Goal: Transaction & Acquisition: Purchase product/service

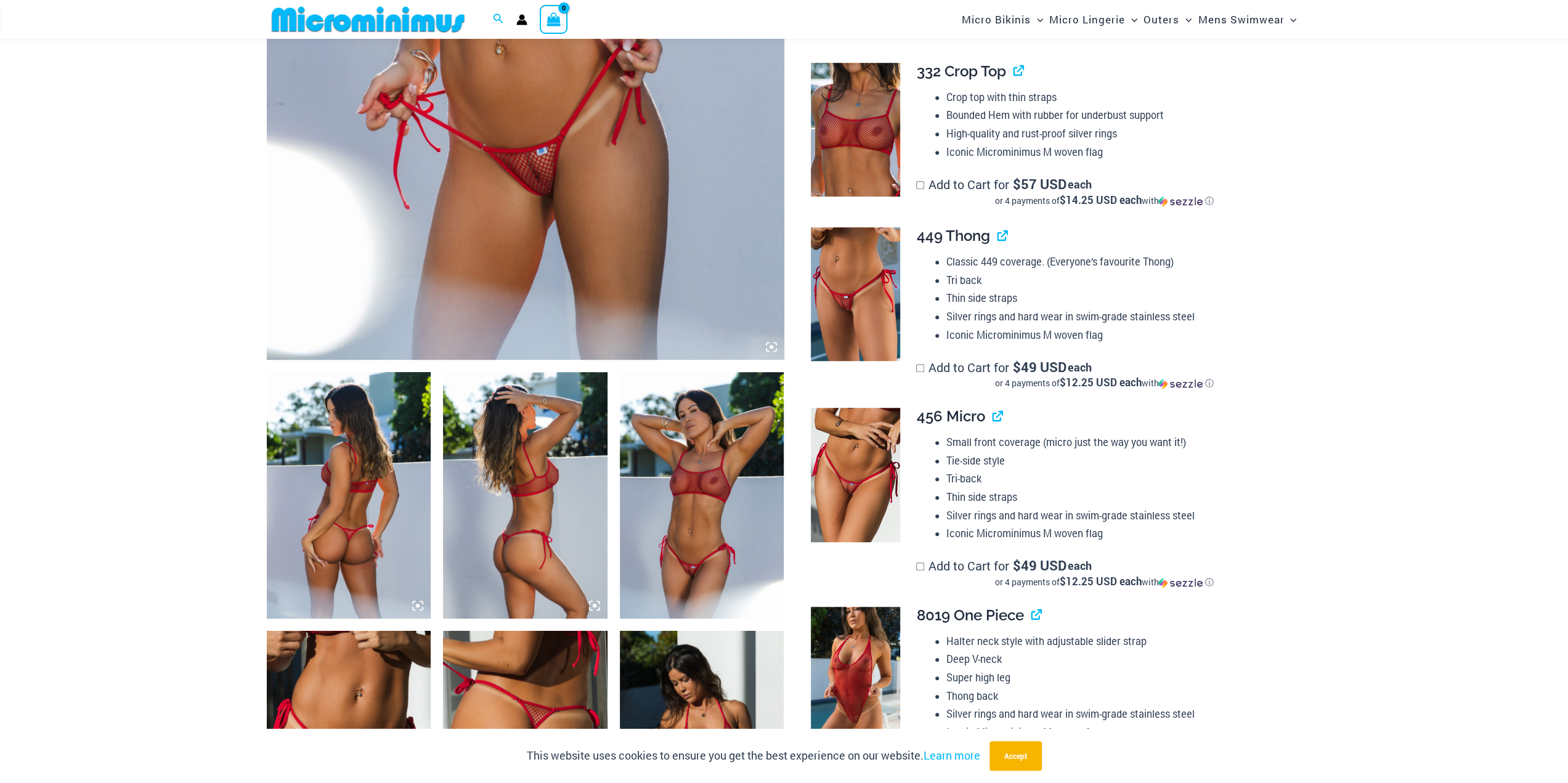
scroll to position [667, 0]
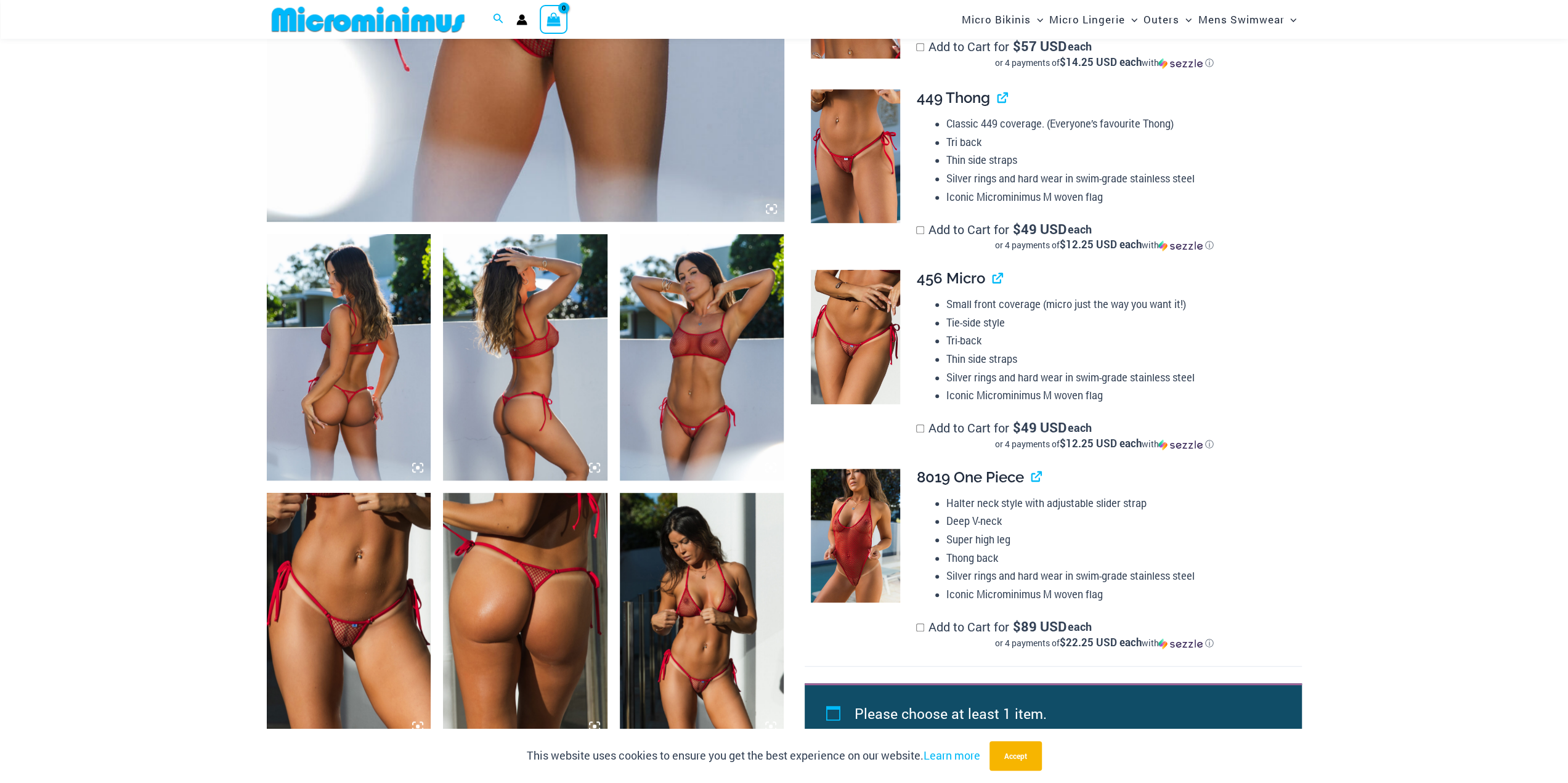
type input "**********"
click at [672, 375] on img at bounding box center [702, 357] width 165 height 246
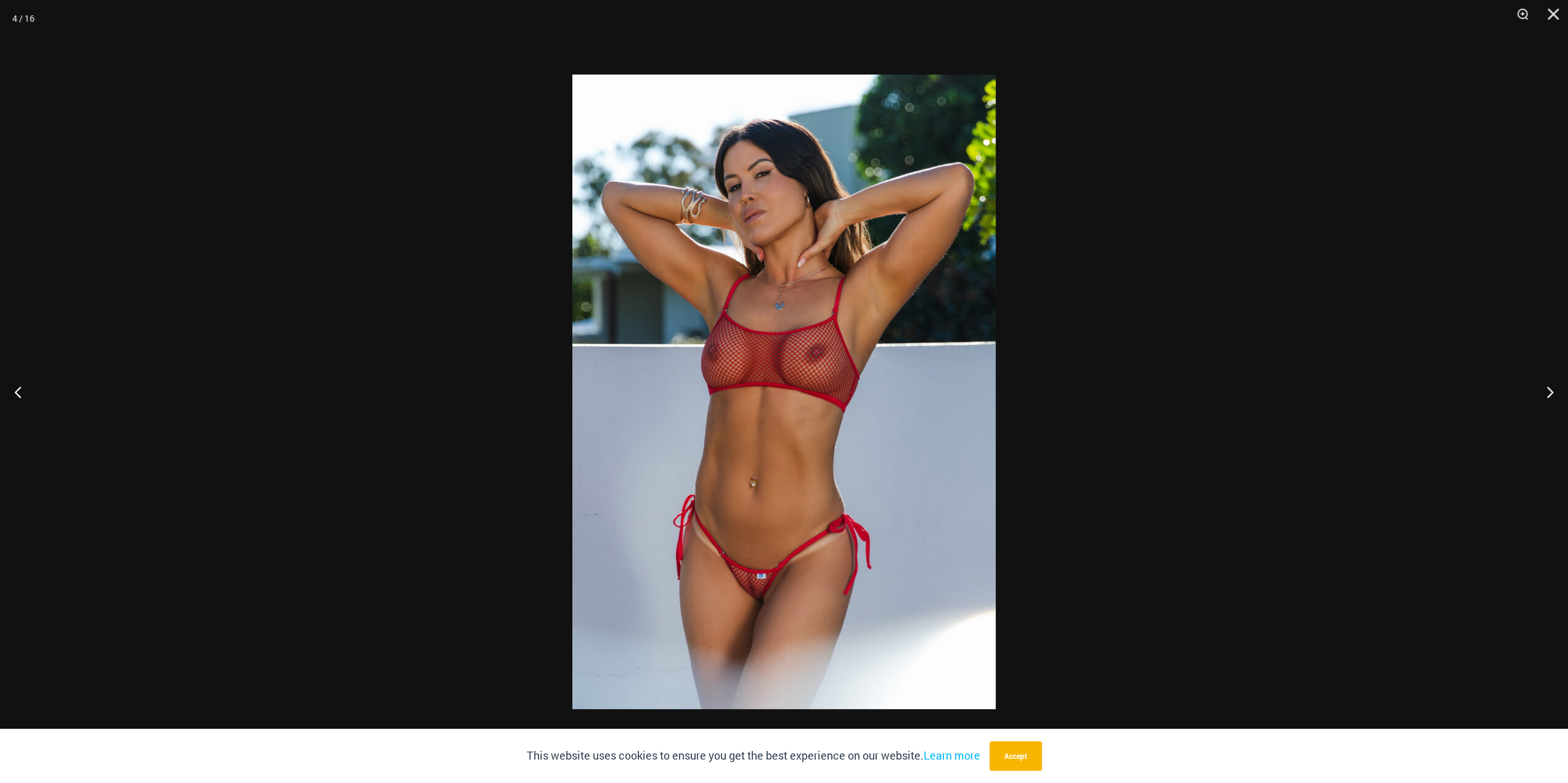
click at [685, 440] on img at bounding box center [784, 392] width 423 height 634
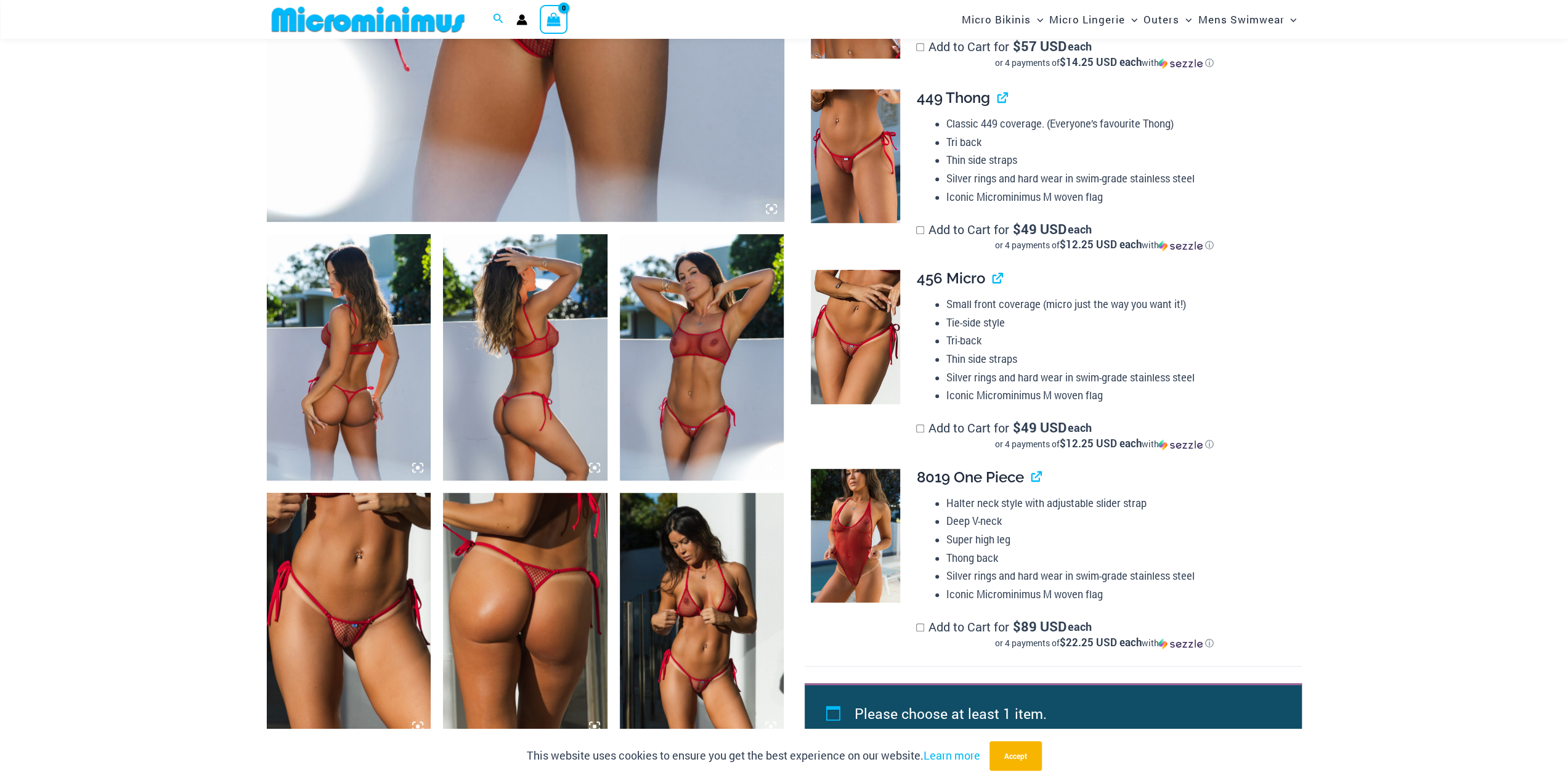
click at [317, 372] on img at bounding box center [349, 357] width 165 height 246
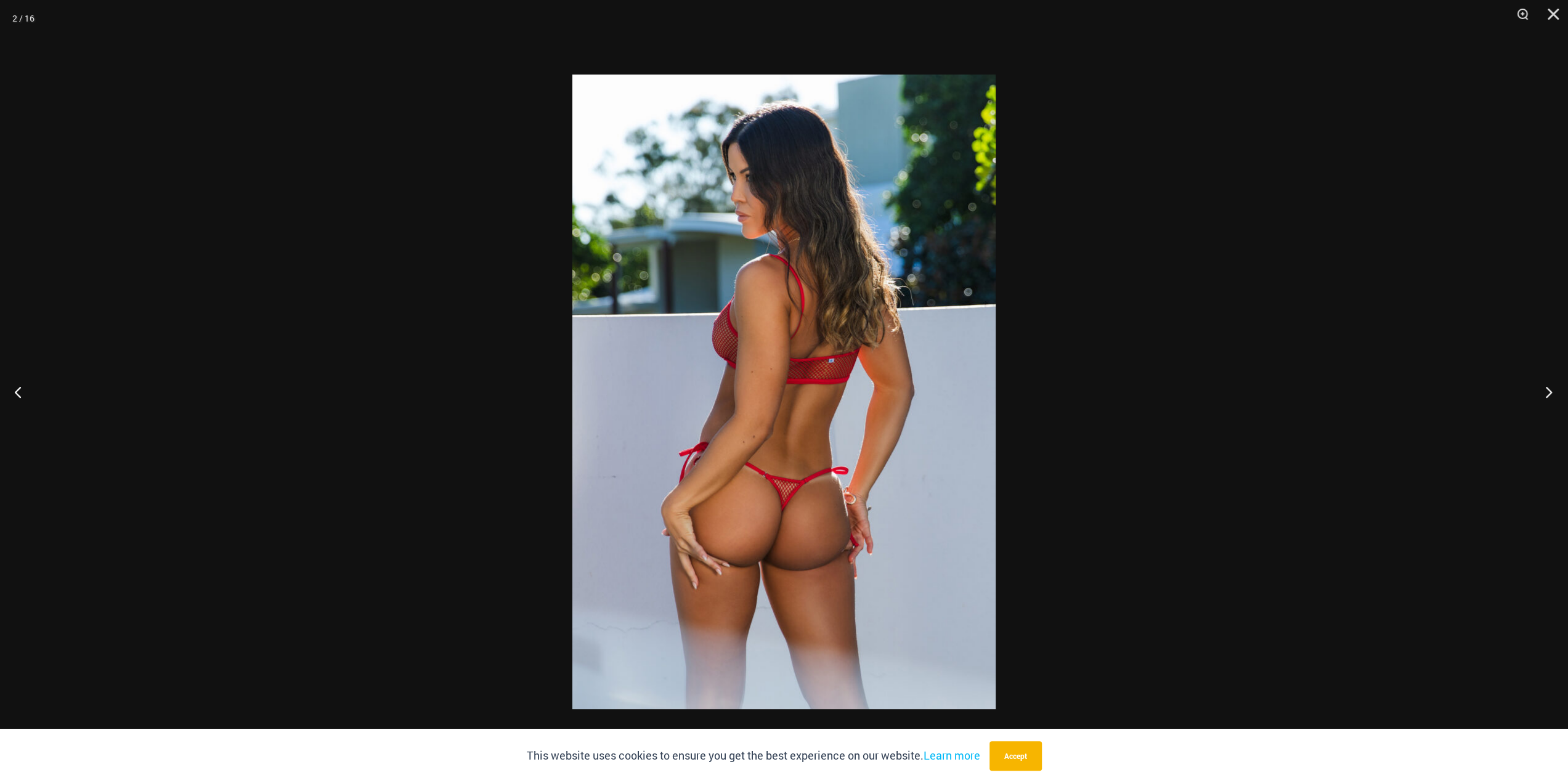
click at [1549, 390] on button "Next" at bounding box center [1544, 392] width 46 height 62
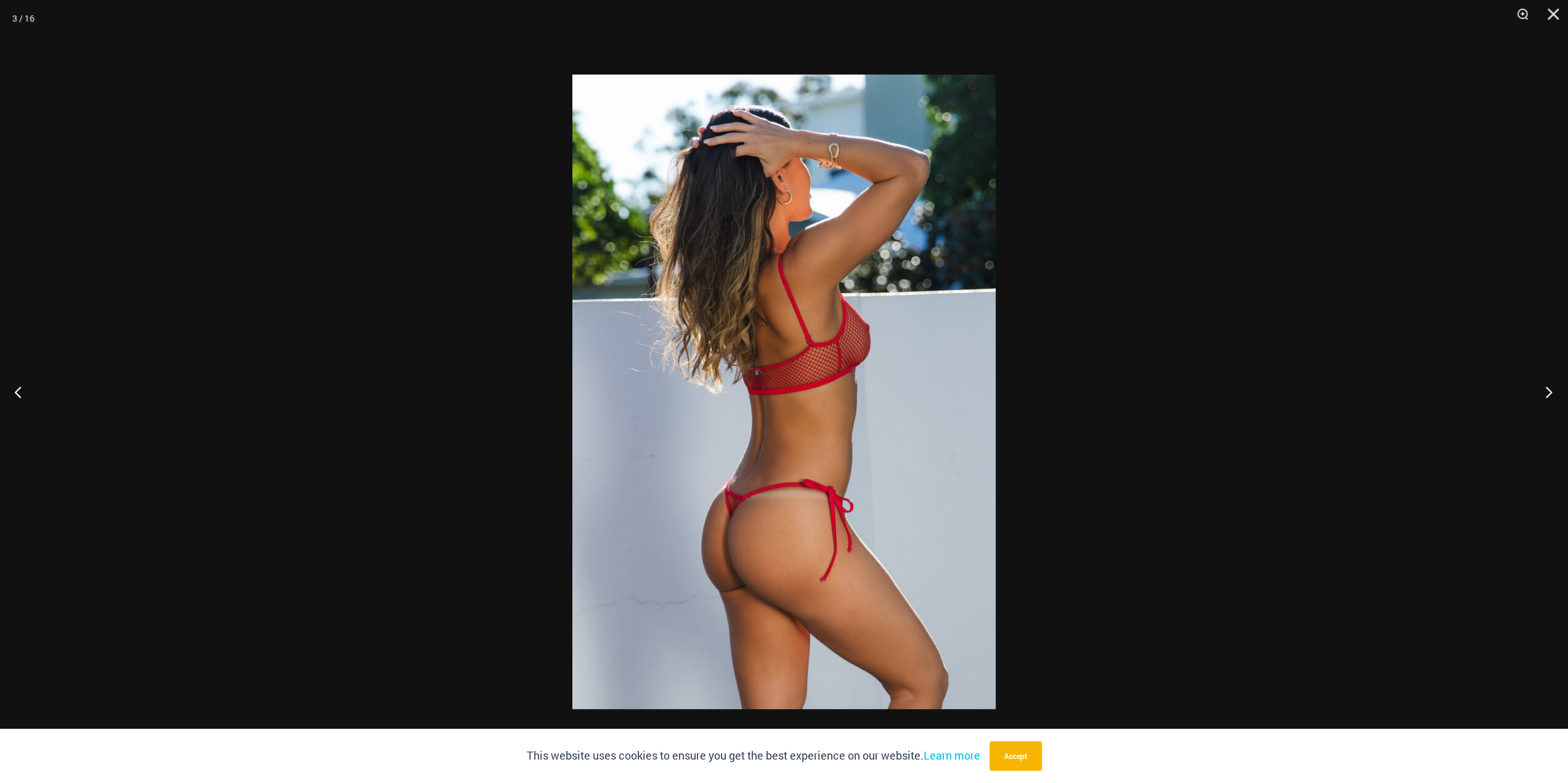
click at [1549, 390] on button "Next" at bounding box center [1544, 392] width 46 height 62
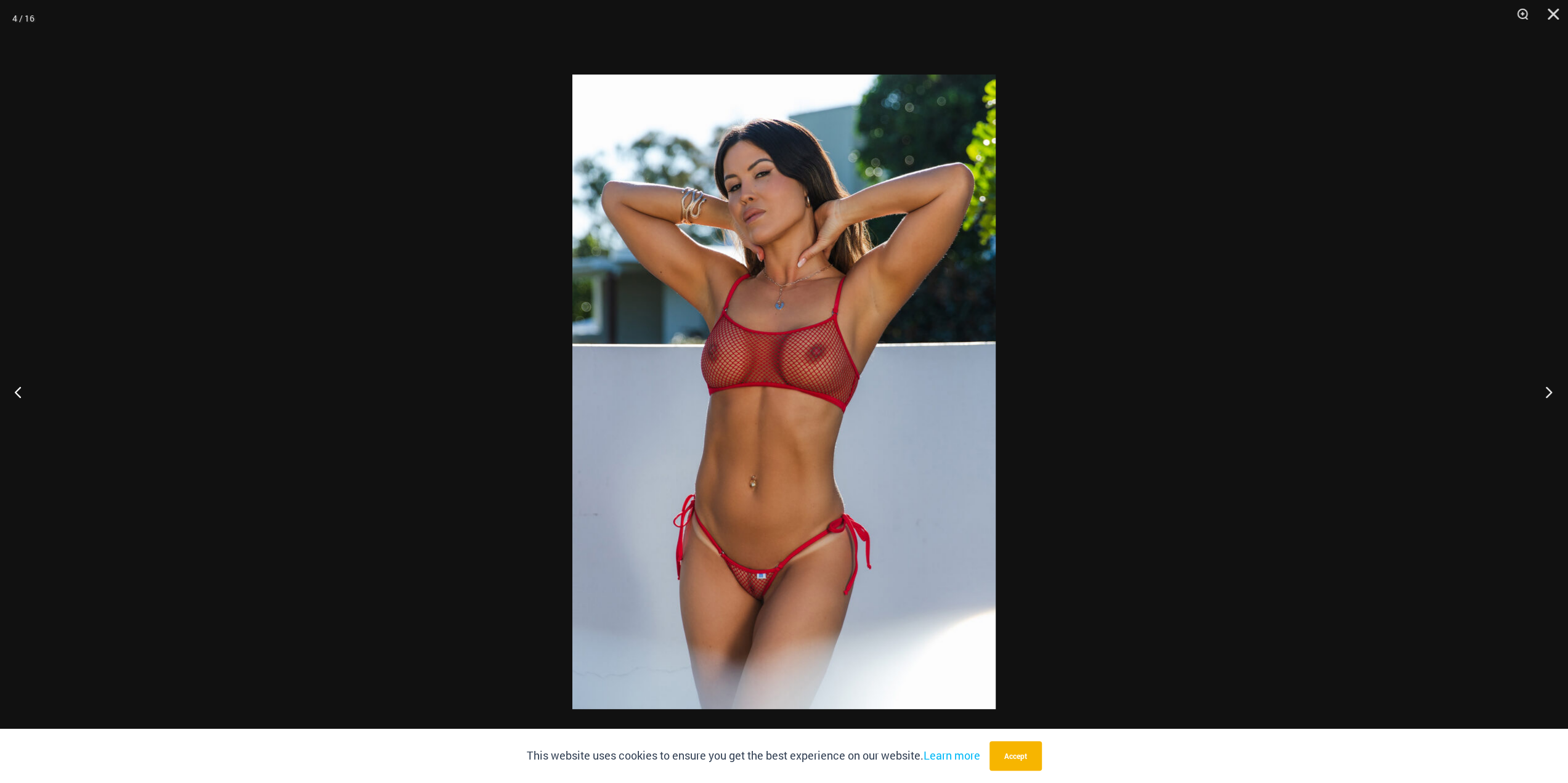
click at [1549, 390] on button "Next" at bounding box center [1544, 392] width 46 height 62
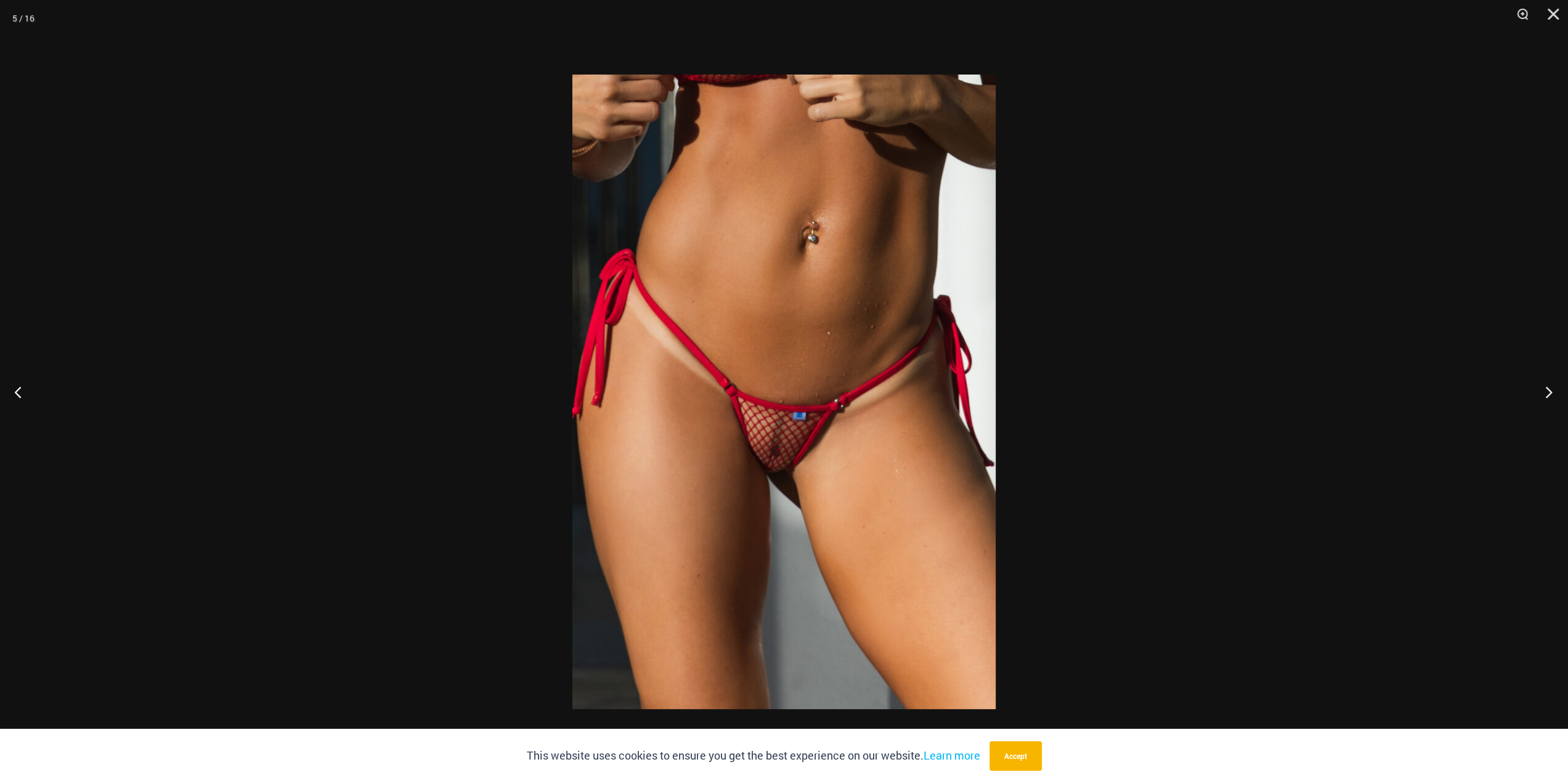
click at [1549, 396] on button "Next" at bounding box center [1544, 392] width 46 height 62
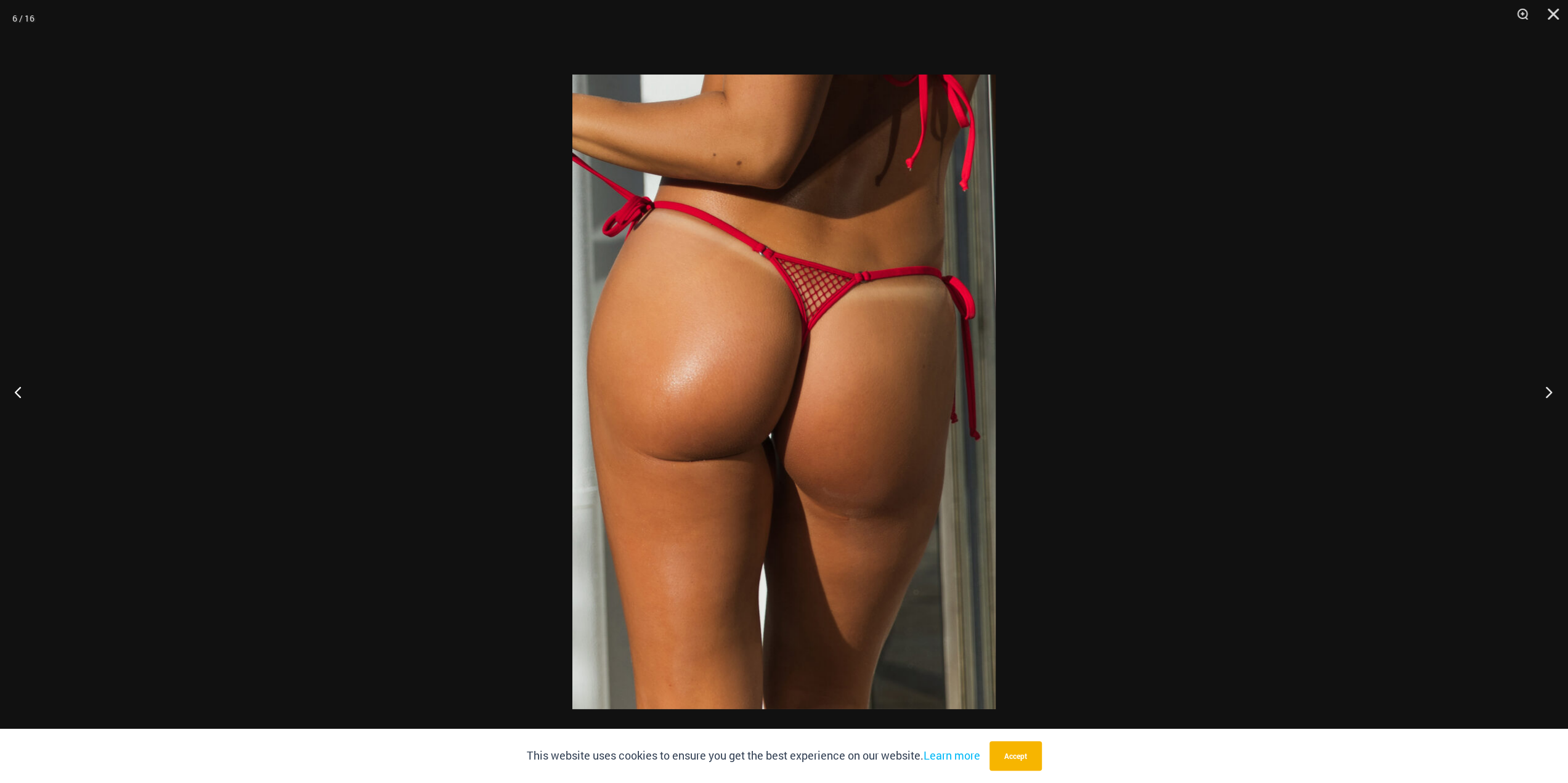
click at [1549, 396] on button "Next" at bounding box center [1544, 392] width 46 height 62
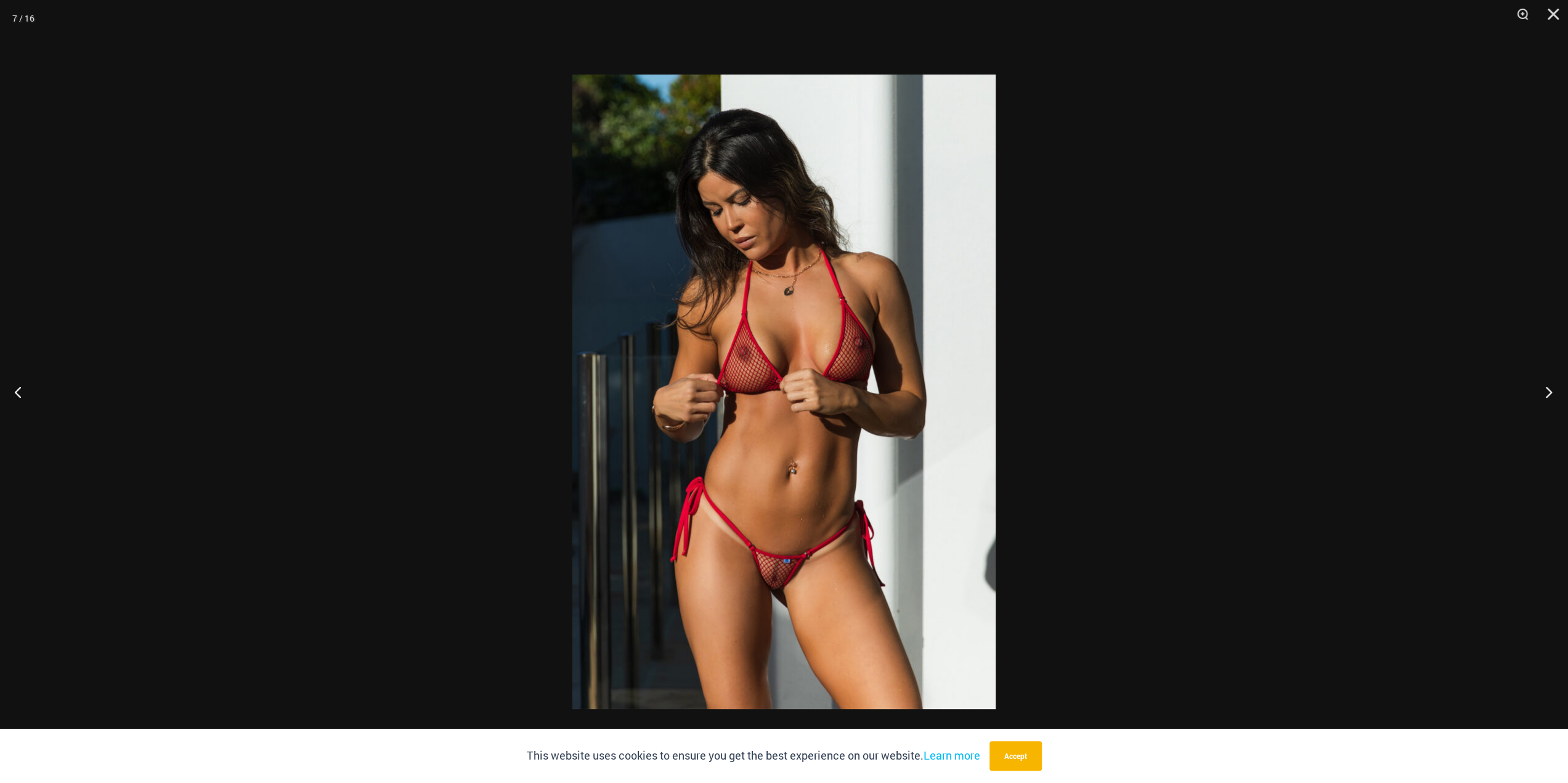
click at [1551, 396] on button "Next" at bounding box center [1544, 392] width 46 height 62
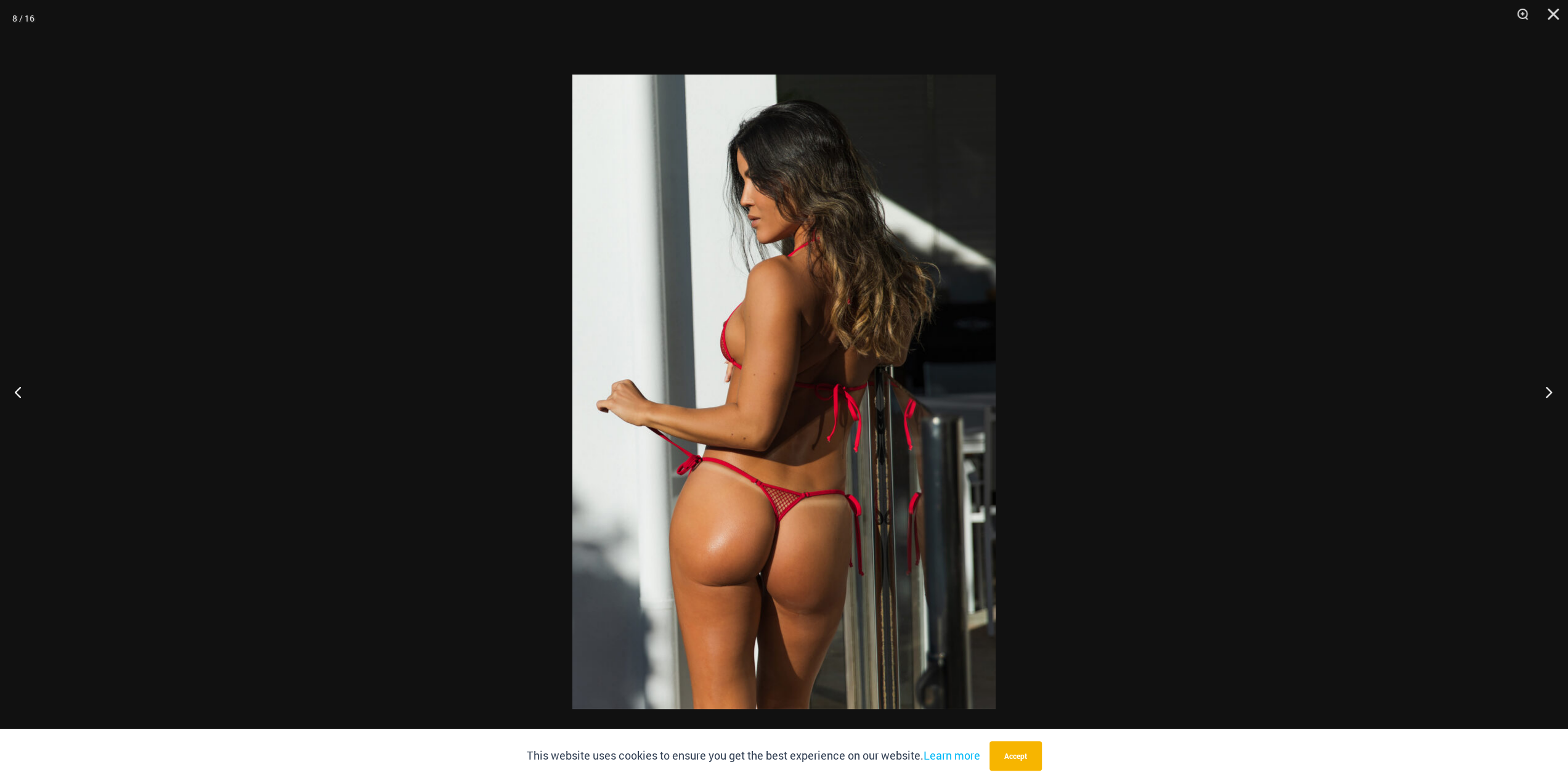
click at [1552, 396] on button "Next" at bounding box center [1544, 392] width 46 height 62
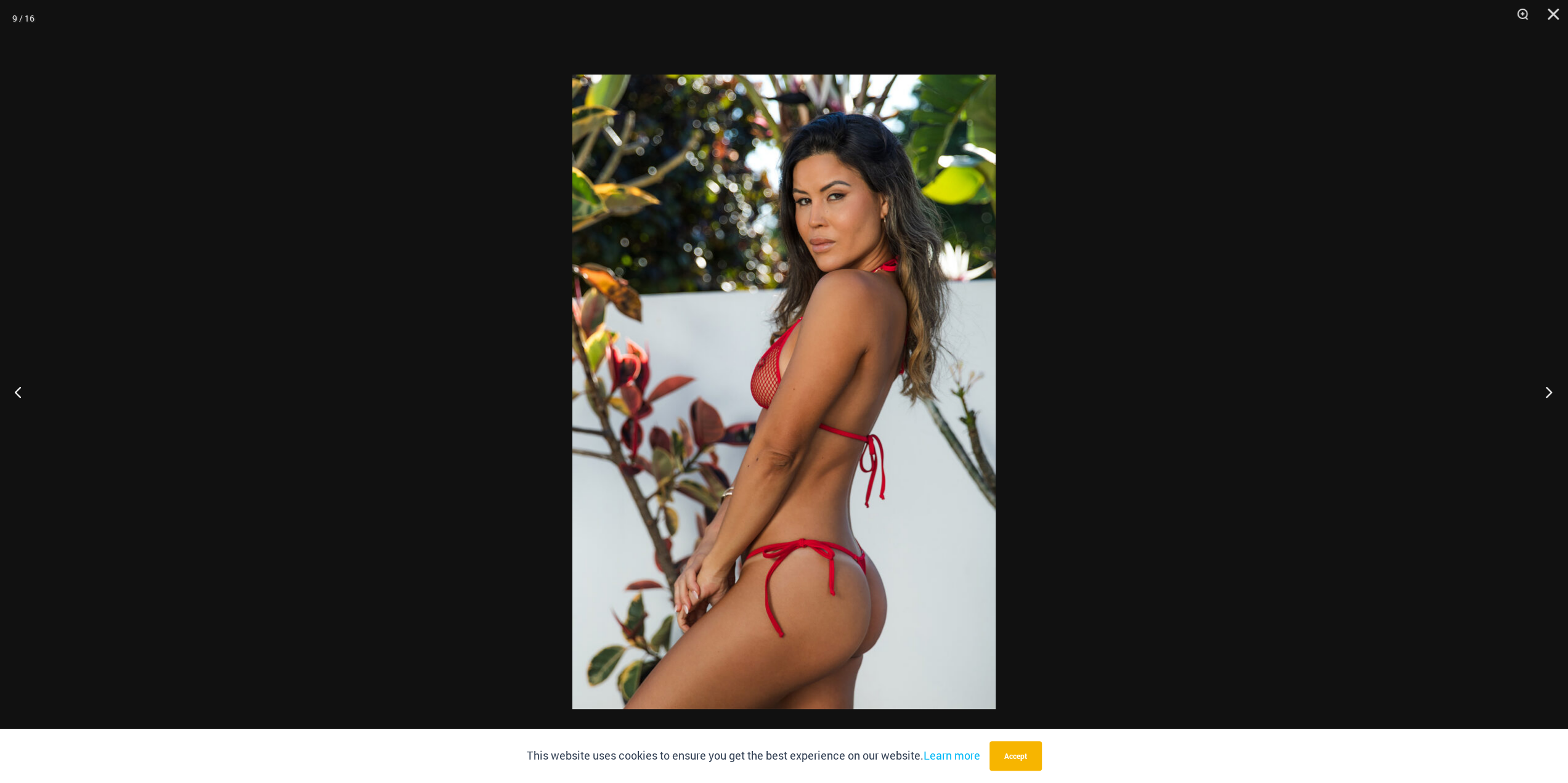
click at [1552, 397] on button "Next" at bounding box center [1544, 392] width 46 height 62
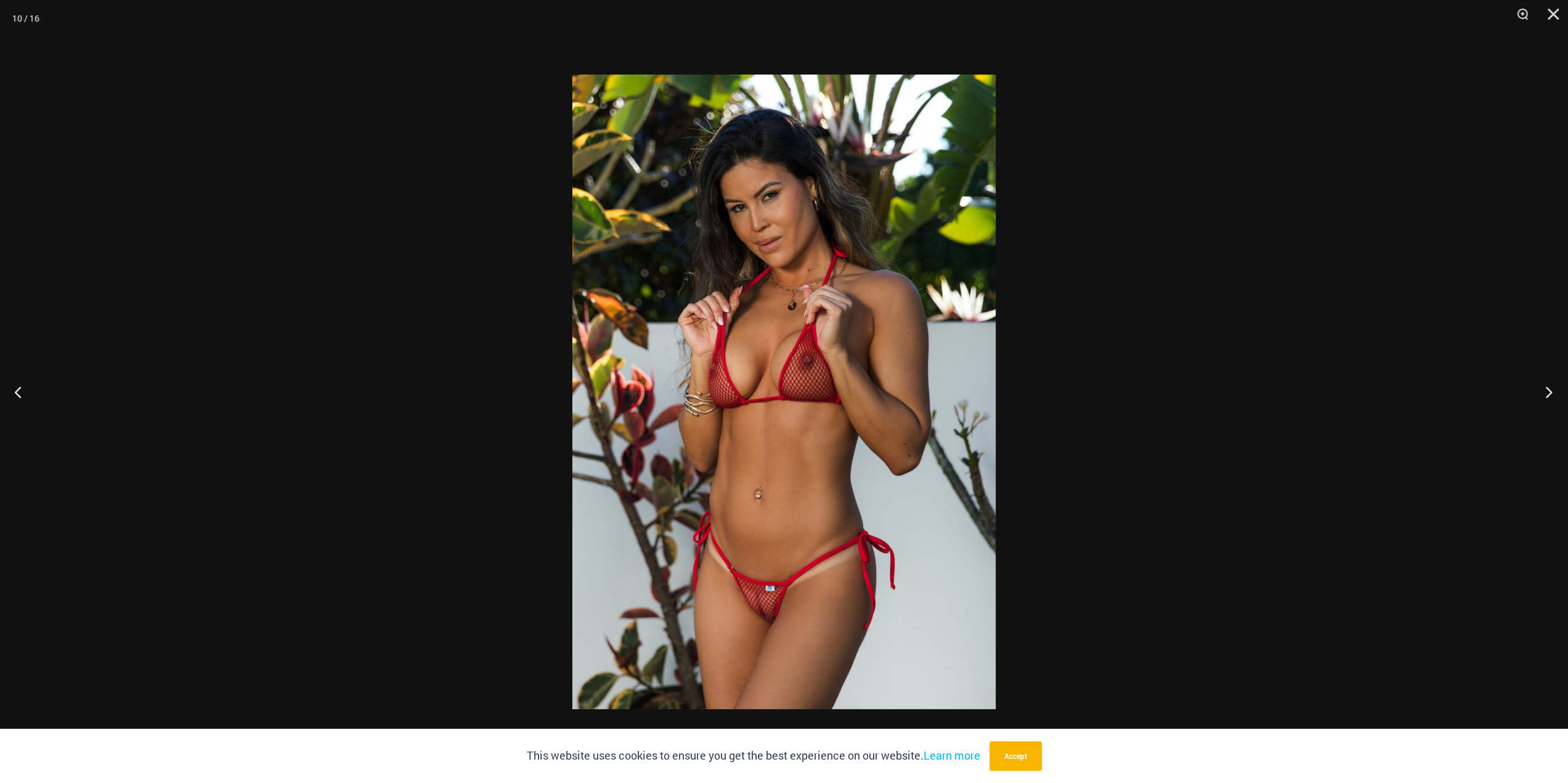
click at [1553, 397] on button "Next" at bounding box center [1544, 392] width 46 height 62
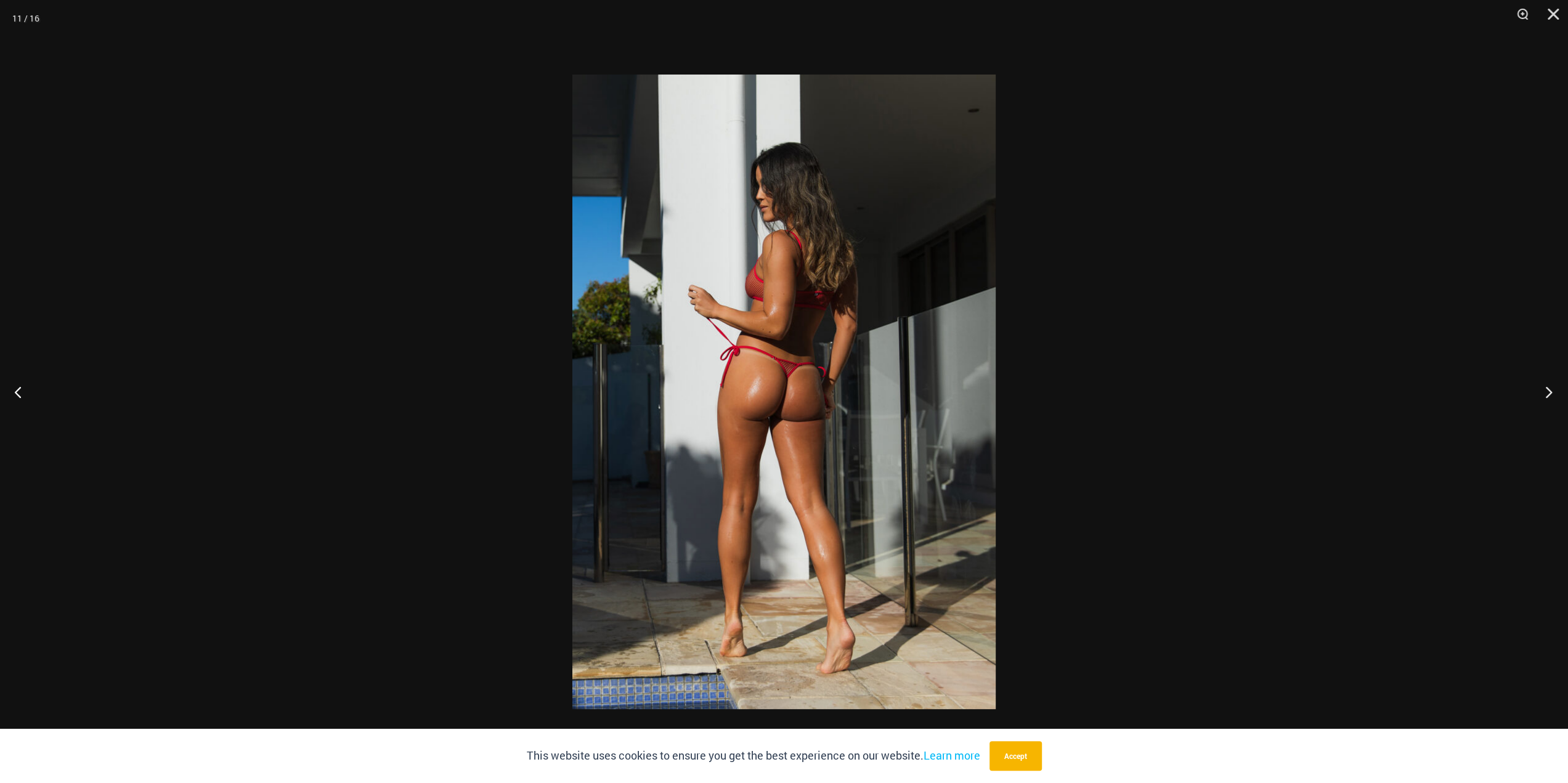
click at [1553, 397] on button "Next" at bounding box center [1544, 392] width 46 height 62
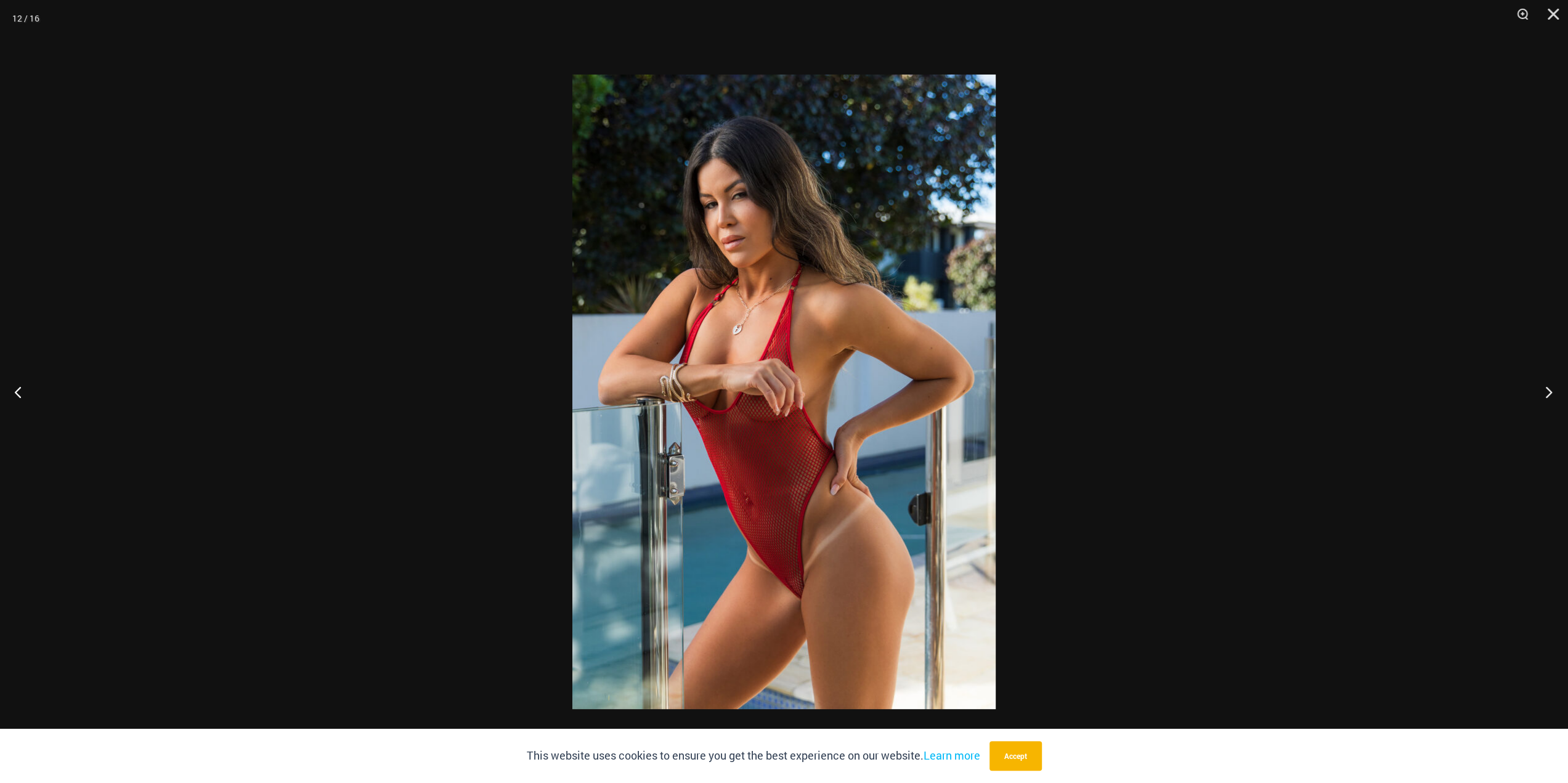
click at [1553, 397] on button "Next" at bounding box center [1544, 392] width 46 height 62
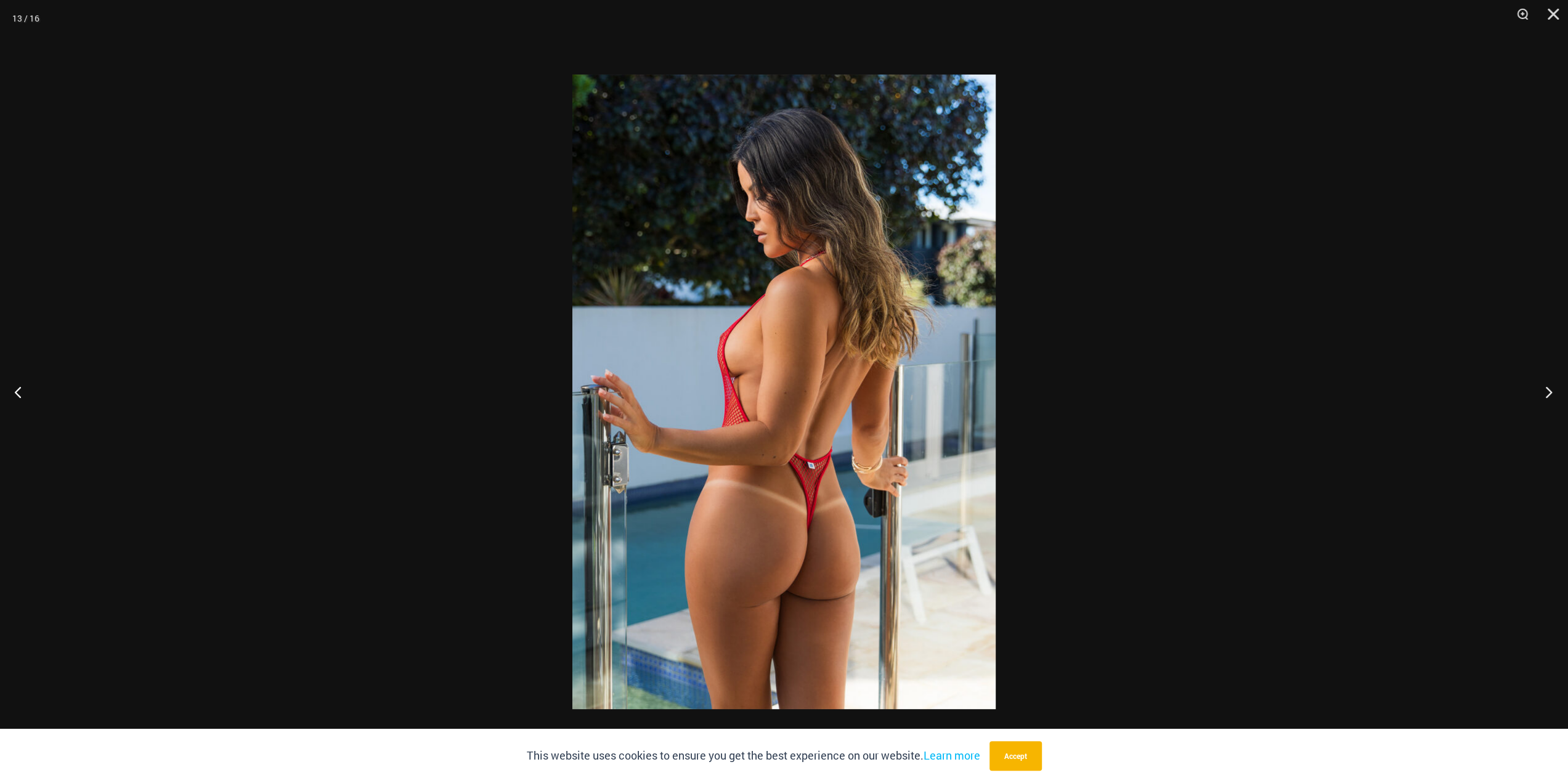
click at [1553, 397] on button "Next" at bounding box center [1544, 392] width 46 height 62
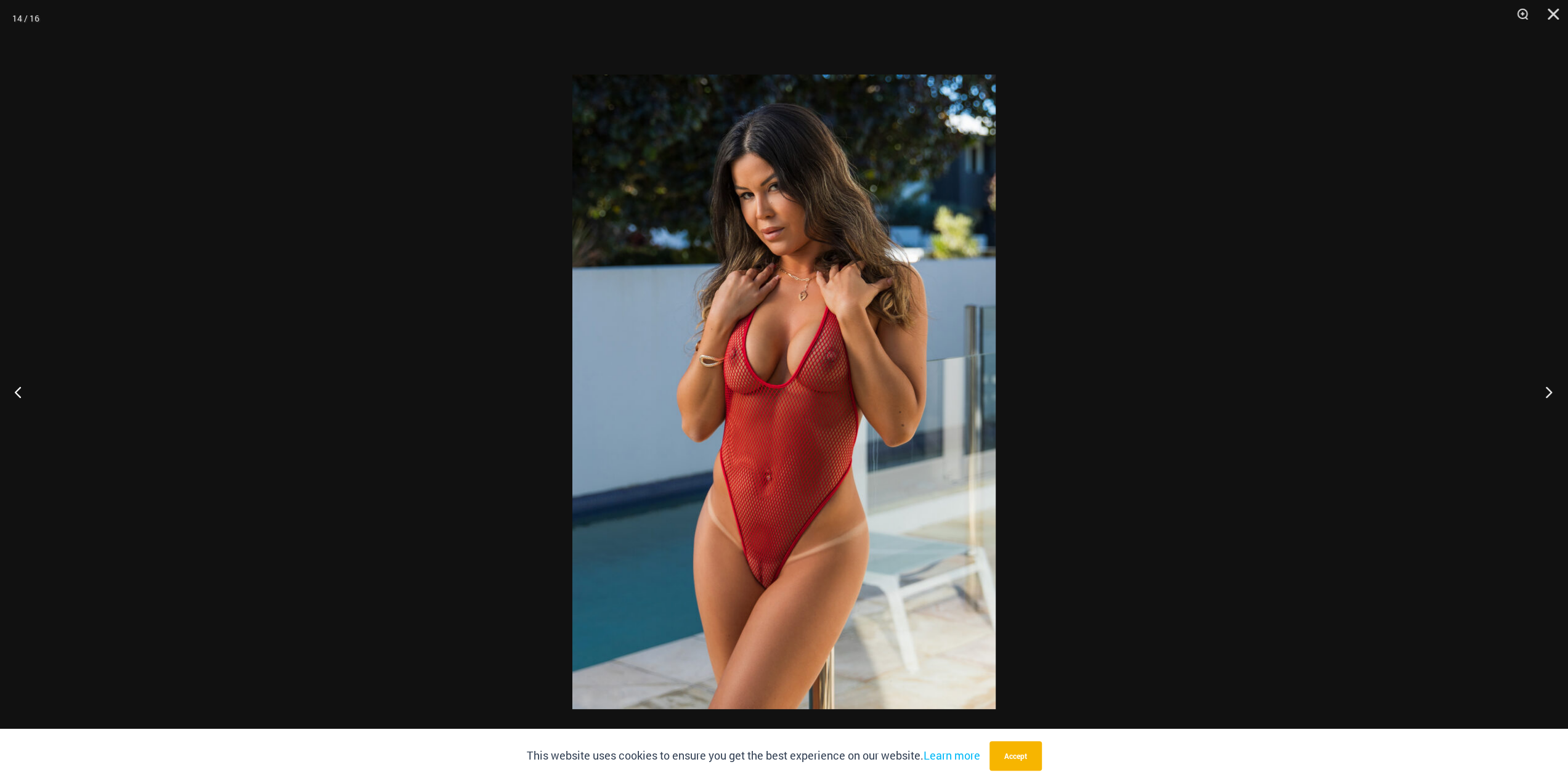
click at [1553, 397] on button "Next" at bounding box center [1544, 392] width 46 height 62
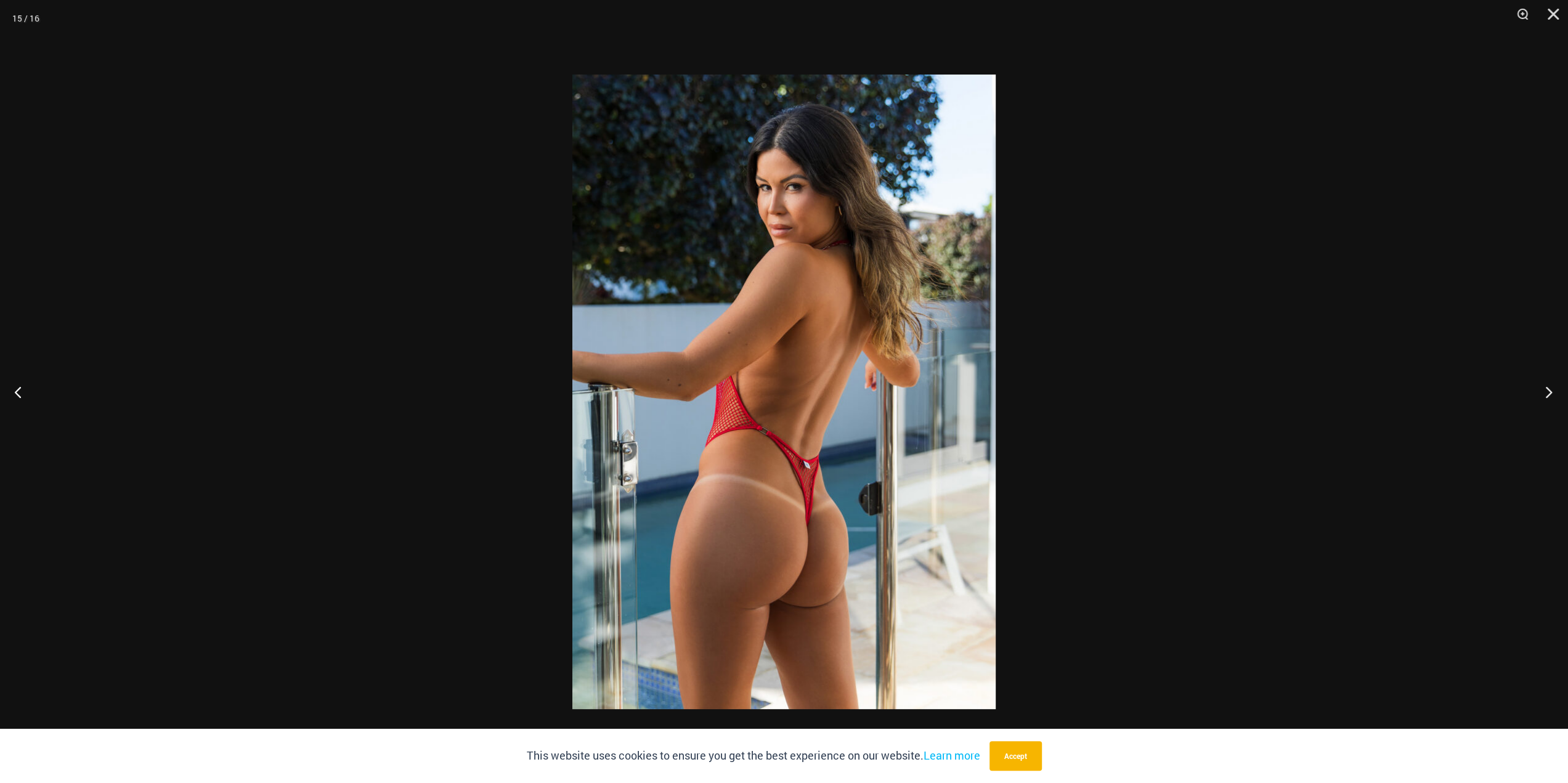
click at [1553, 397] on button "Next" at bounding box center [1544, 392] width 46 height 62
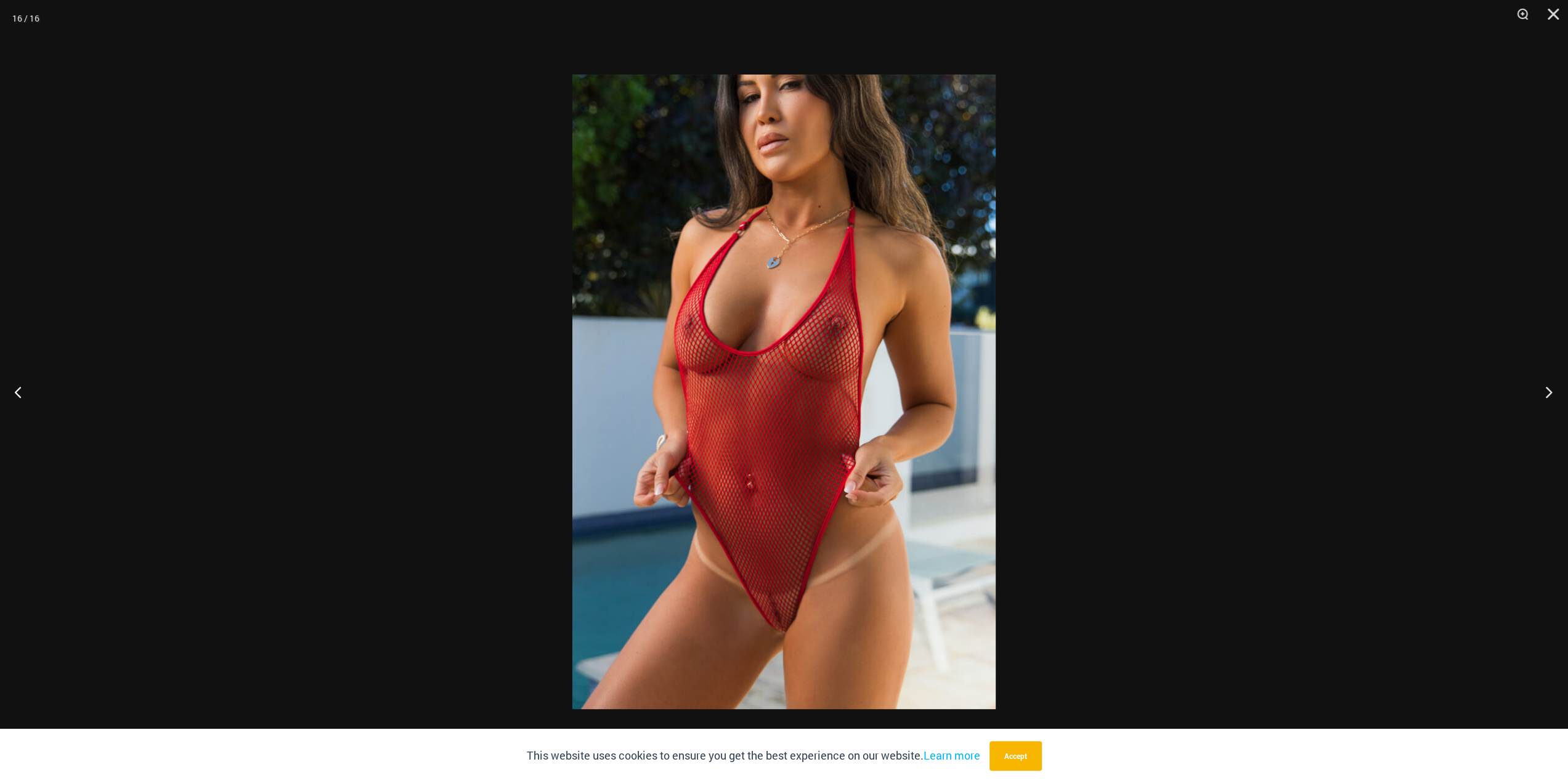
click at [1553, 397] on button "Next" at bounding box center [1544, 392] width 46 height 62
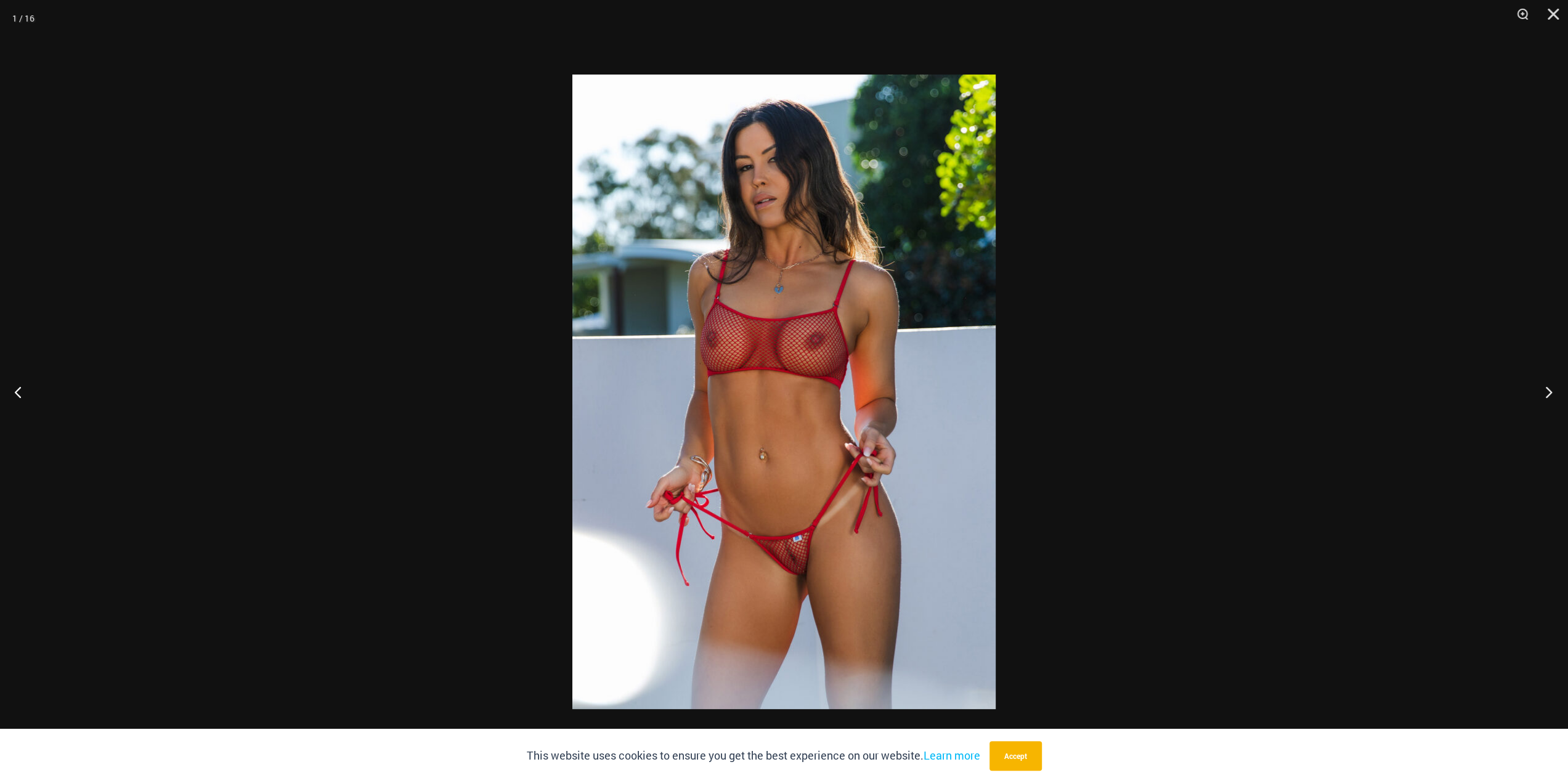
click at [1553, 397] on button "Next" at bounding box center [1544, 392] width 46 height 62
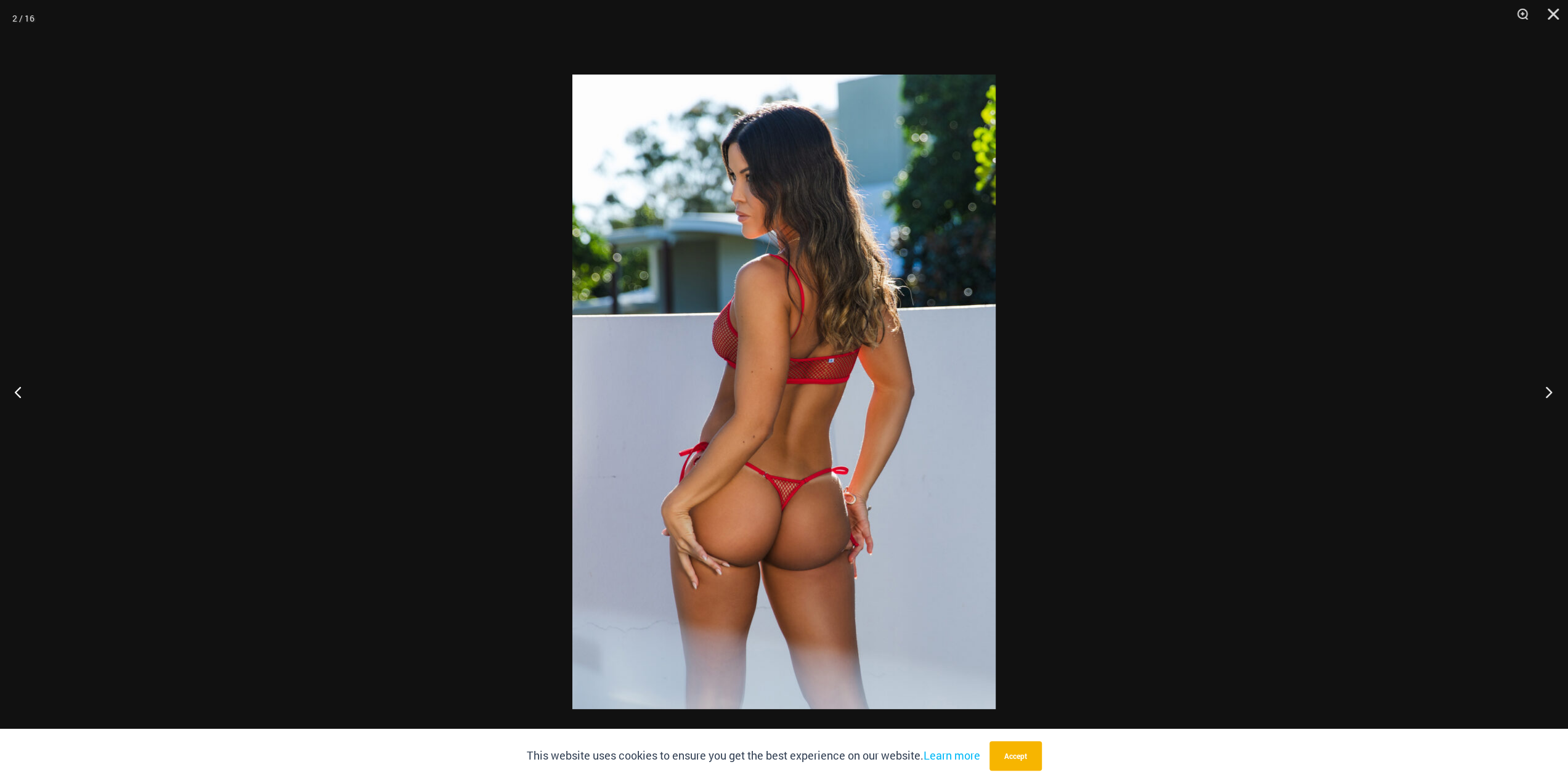
click at [1553, 397] on button "Next" at bounding box center [1544, 392] width 46 height 62
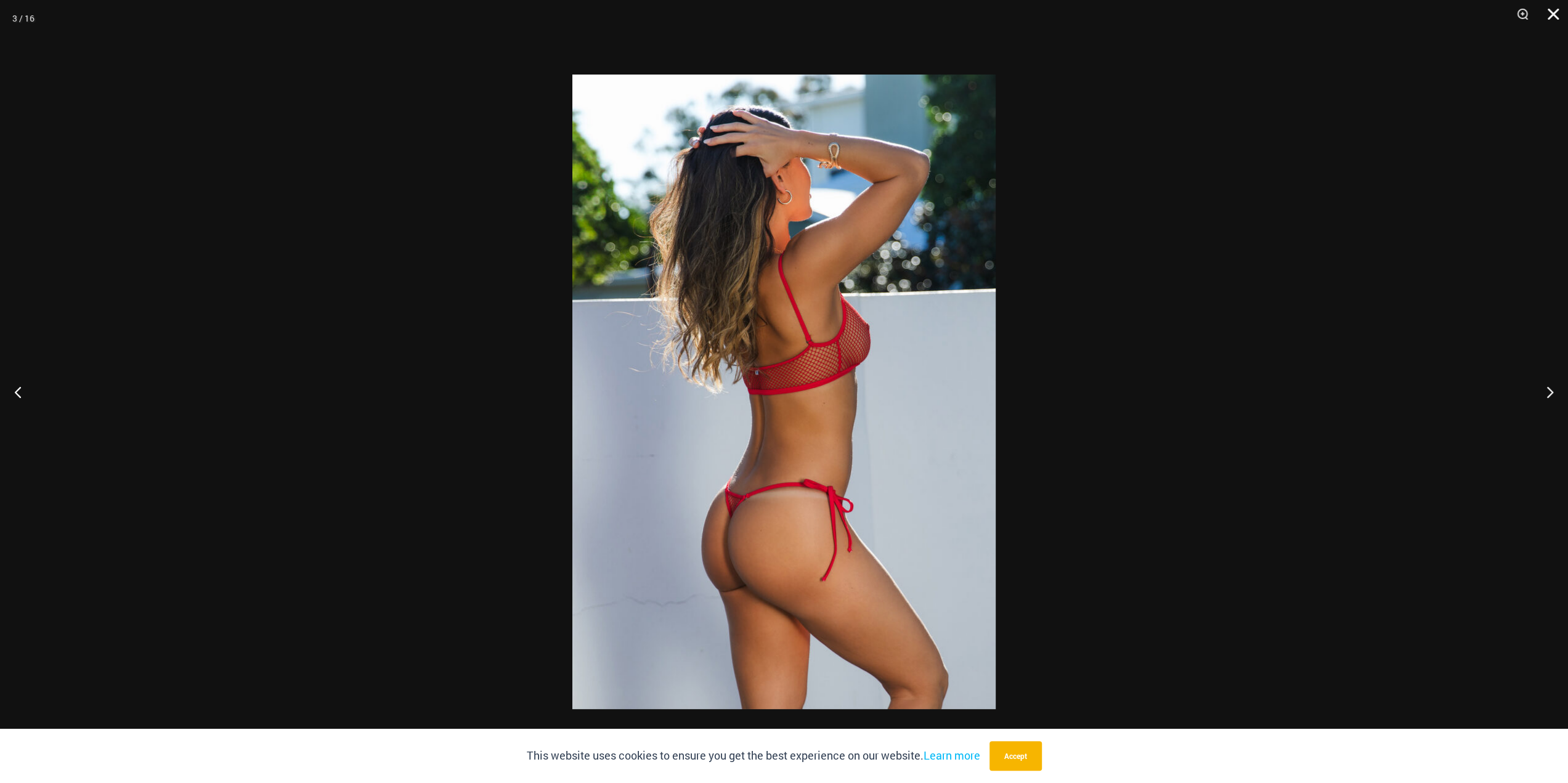
click at [1553, 13] on button "Close" at bounding box center [1549, 18] width 31 height 37
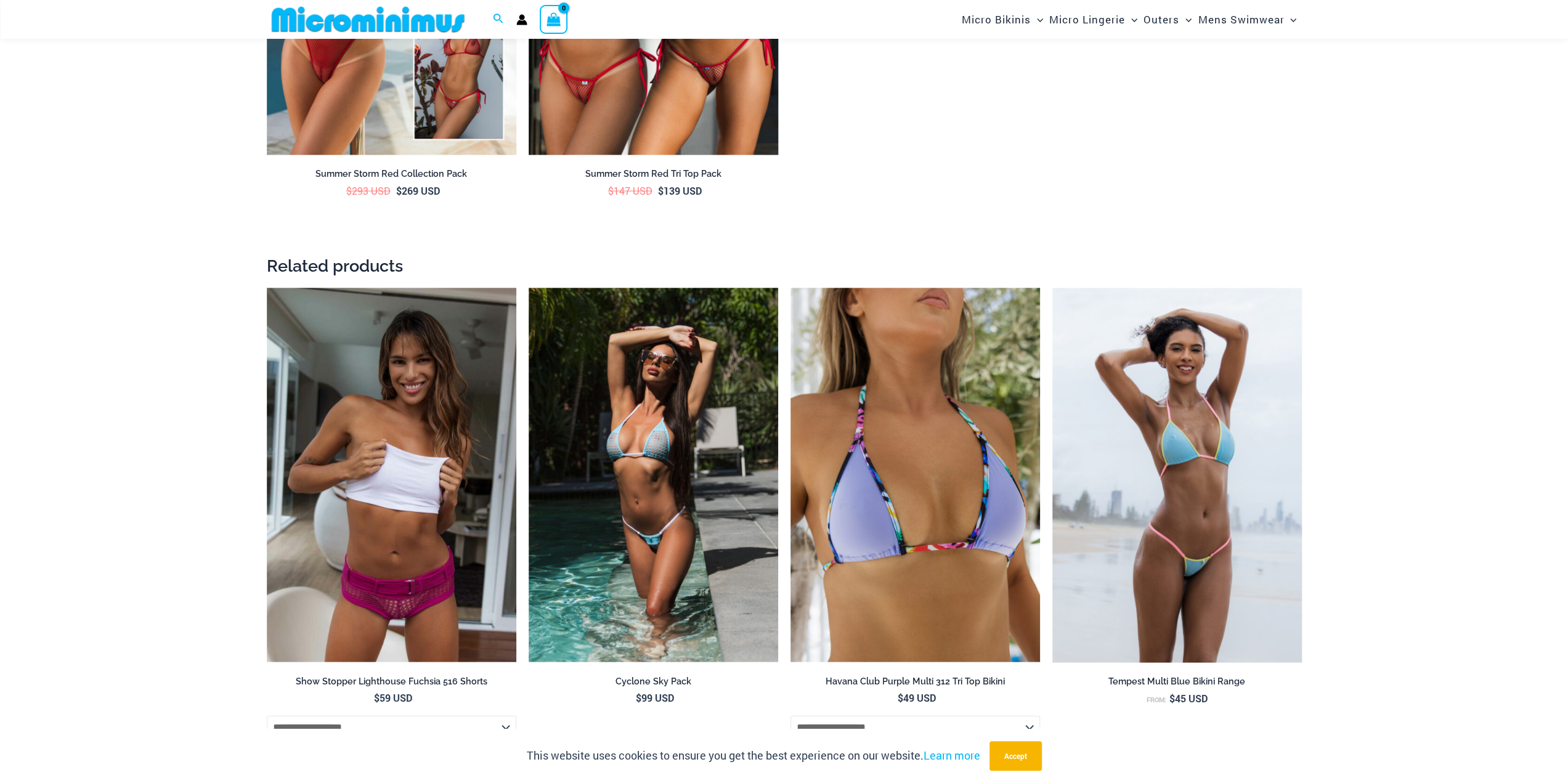
scroll to position [2453, 0]
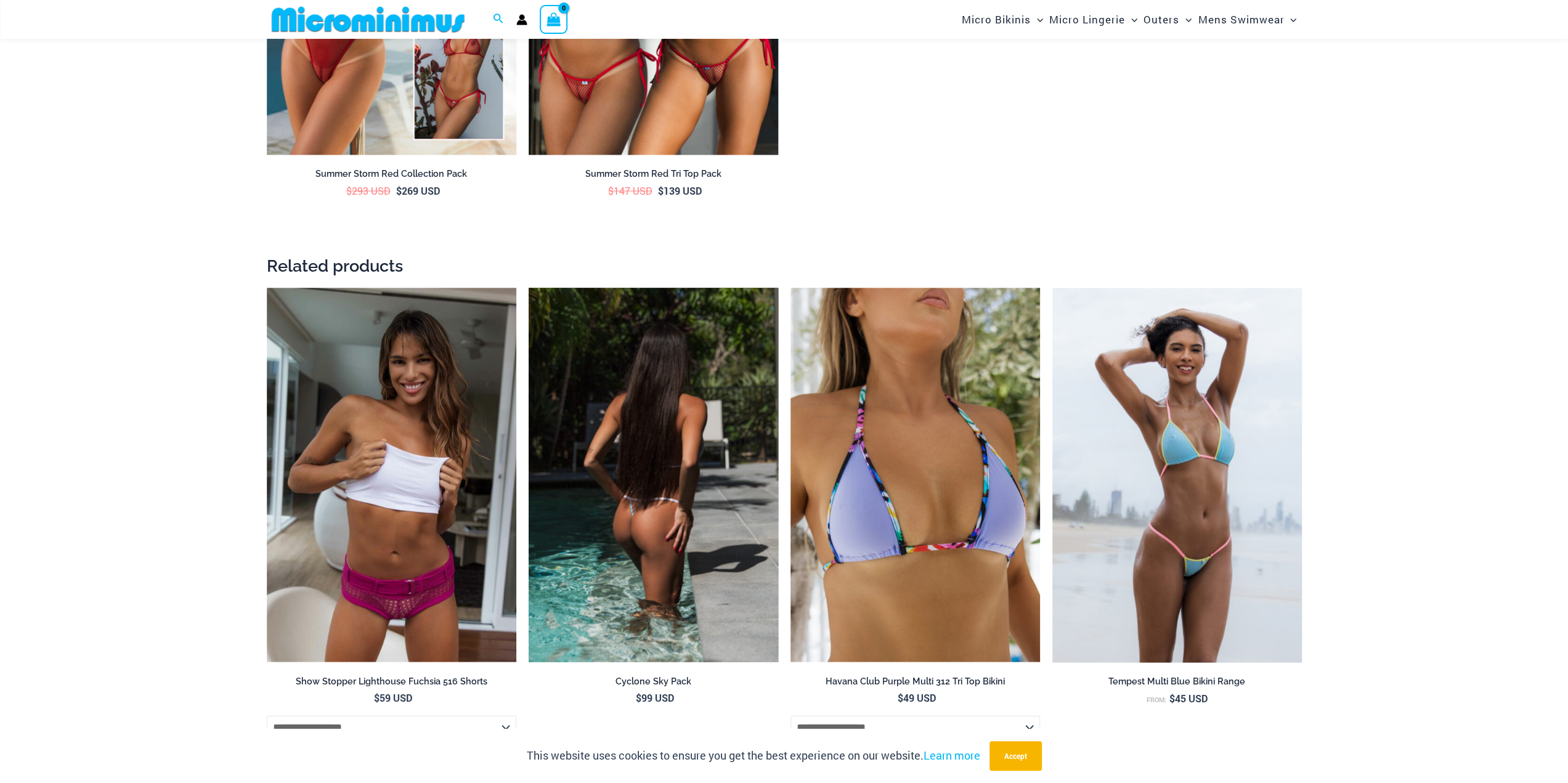
click at [620, 445] on img at bounding box center [653, 476] width 250 height 375
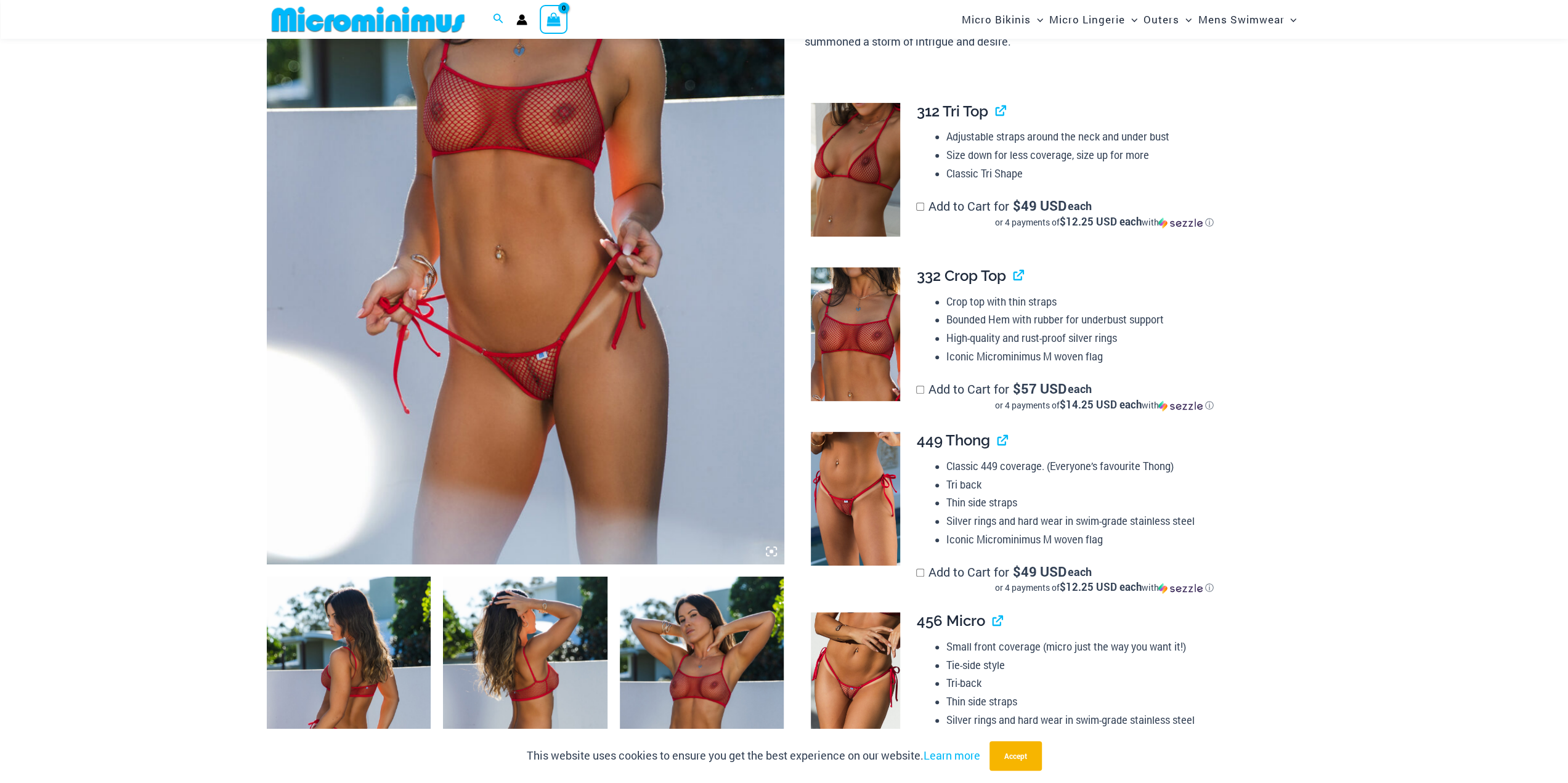
scroll to position [0, 0]
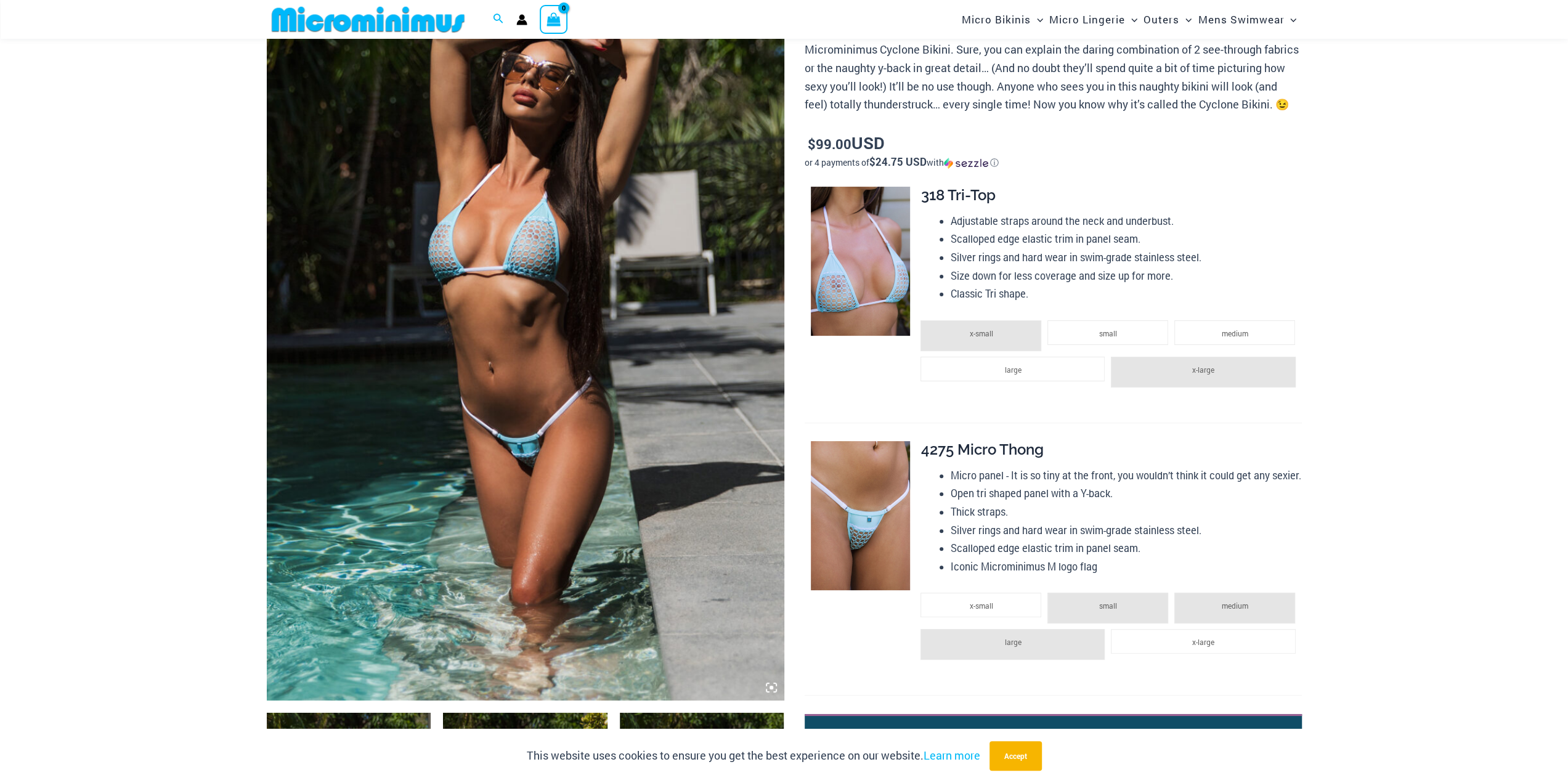
scroll to position [113, 0]
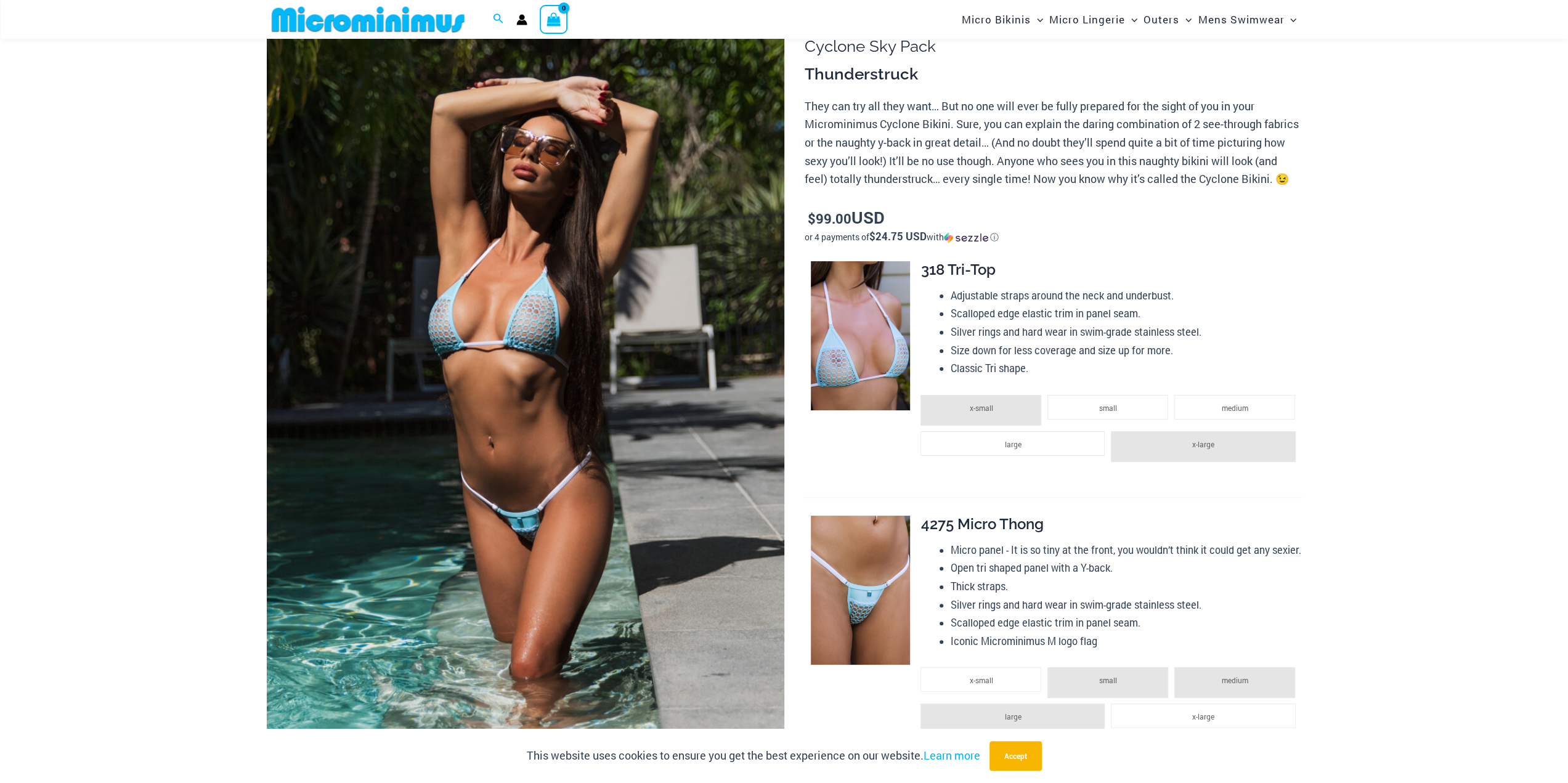
type input "**********"
click at [529, 344] on img at bounding box center [526, 387] width 517 height 776
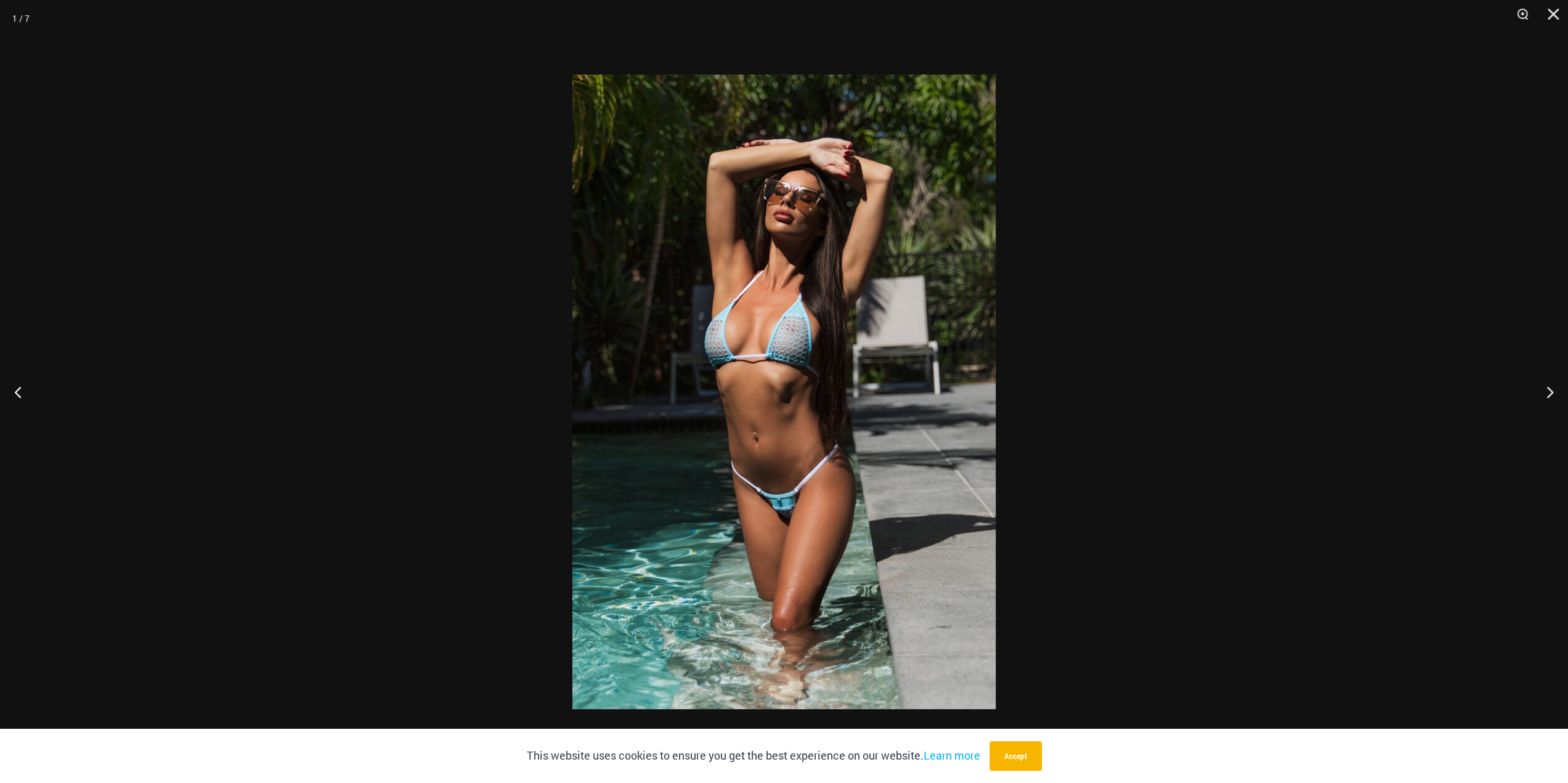
click at [842, 370] on img at bounding box center [784, 392] width 423 height 634
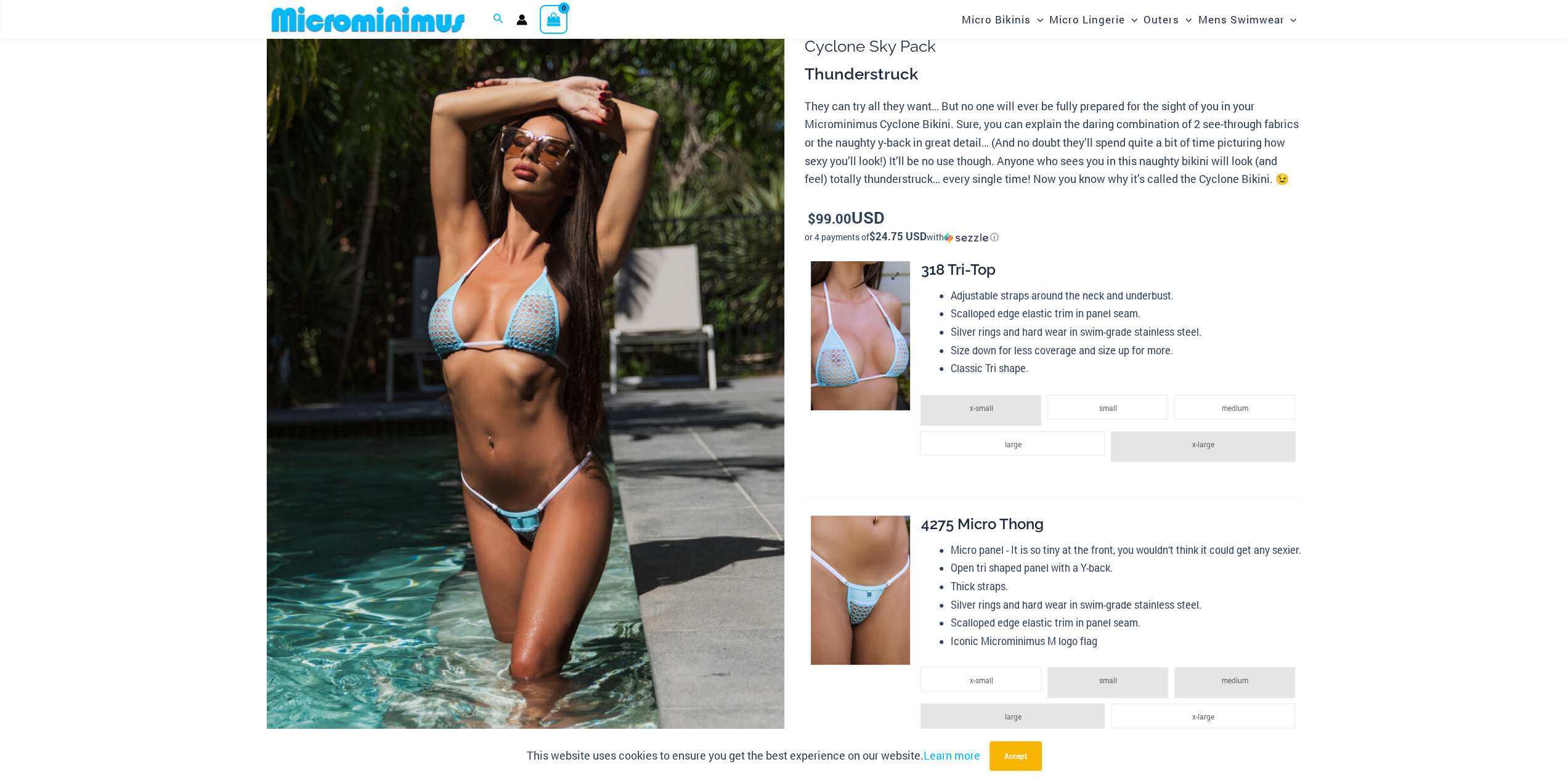
click at [842, 356] on img at bounding box center [860, 336] width 99 height 149
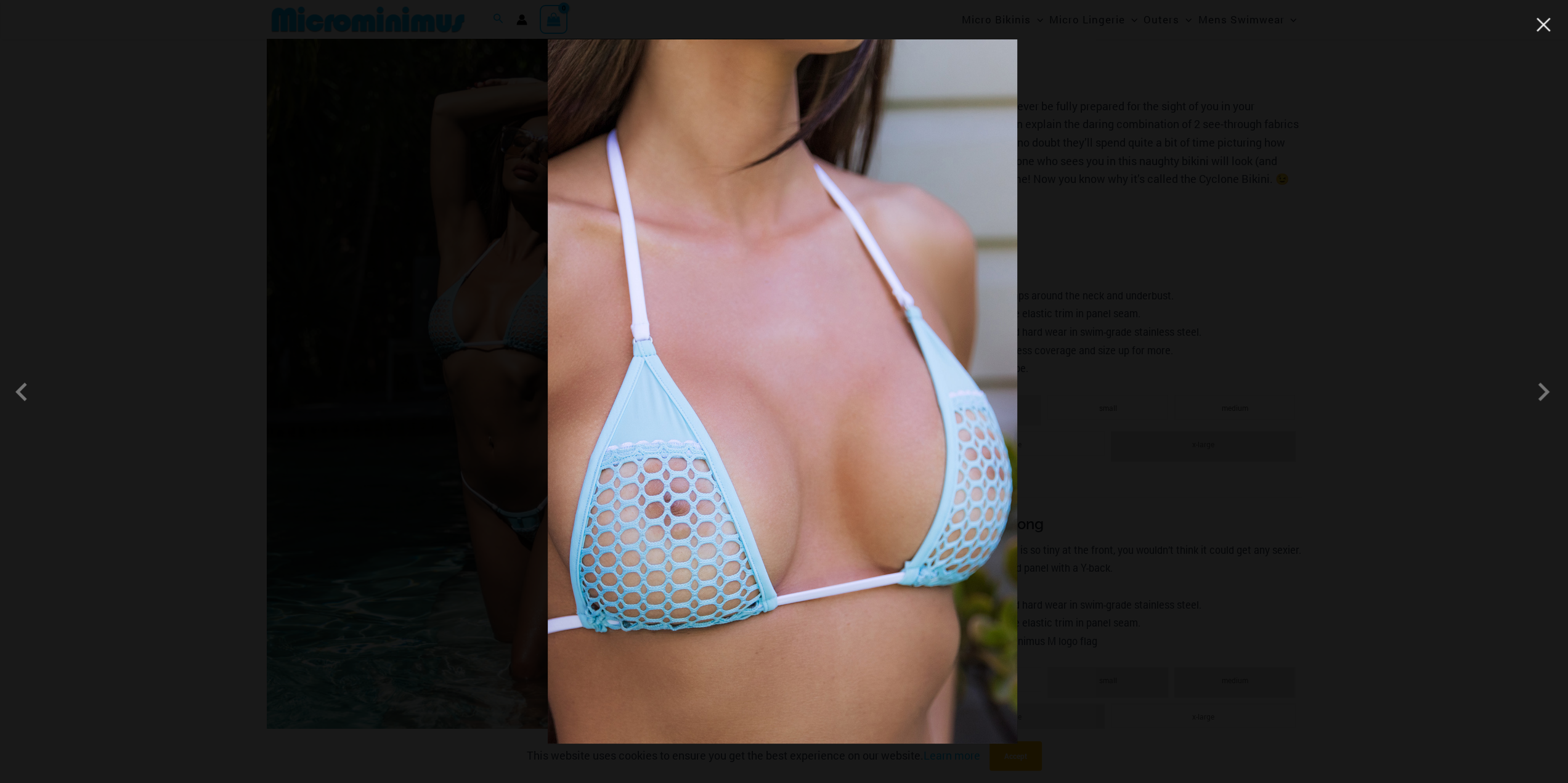
click at [1544, 27] on button "Close" at bounding box center [1543, 24] width 19 height 19
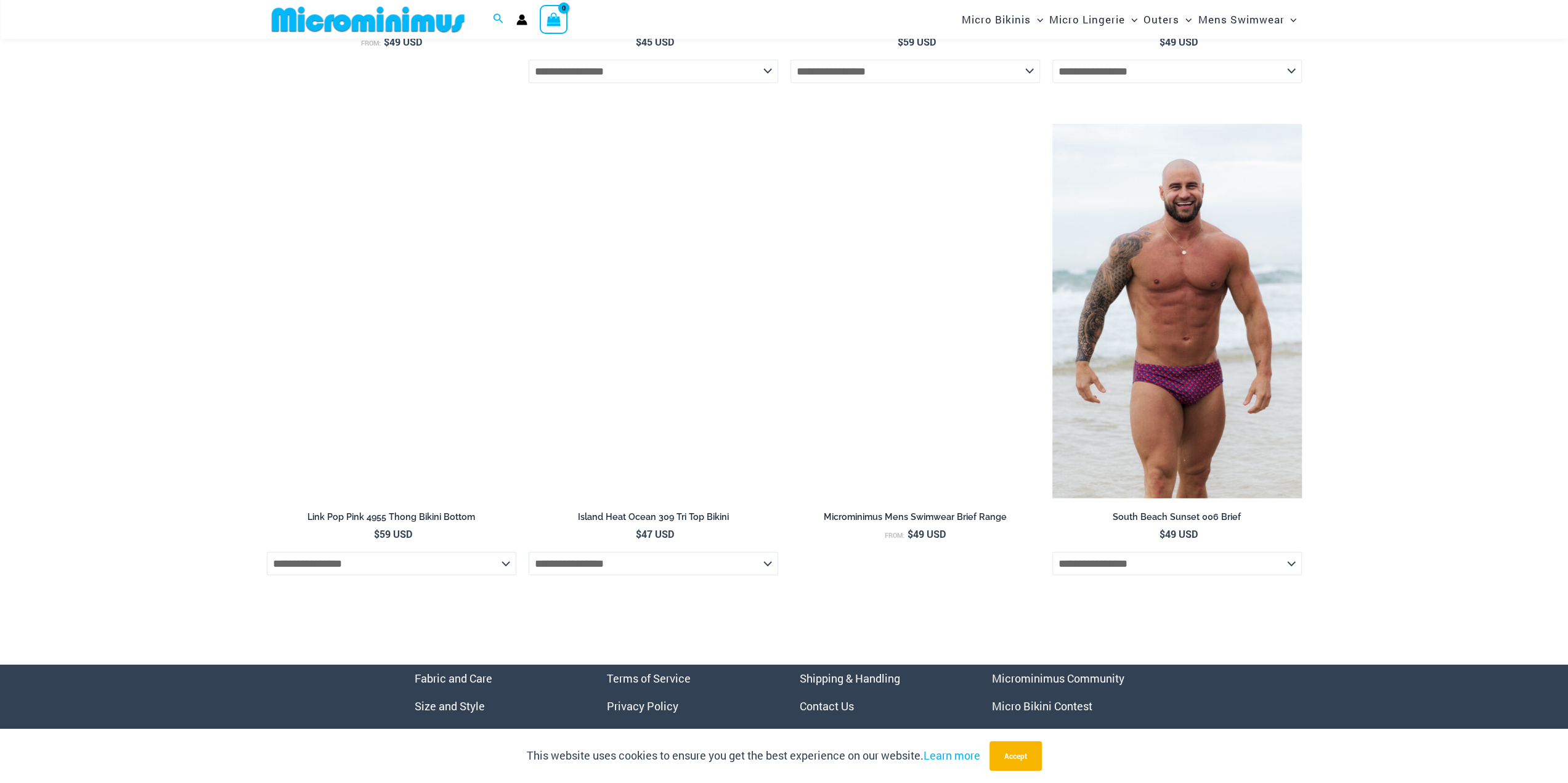
scroll to position [3572, 0]
